Goal: Task Accomplishment & Management: Complete application form

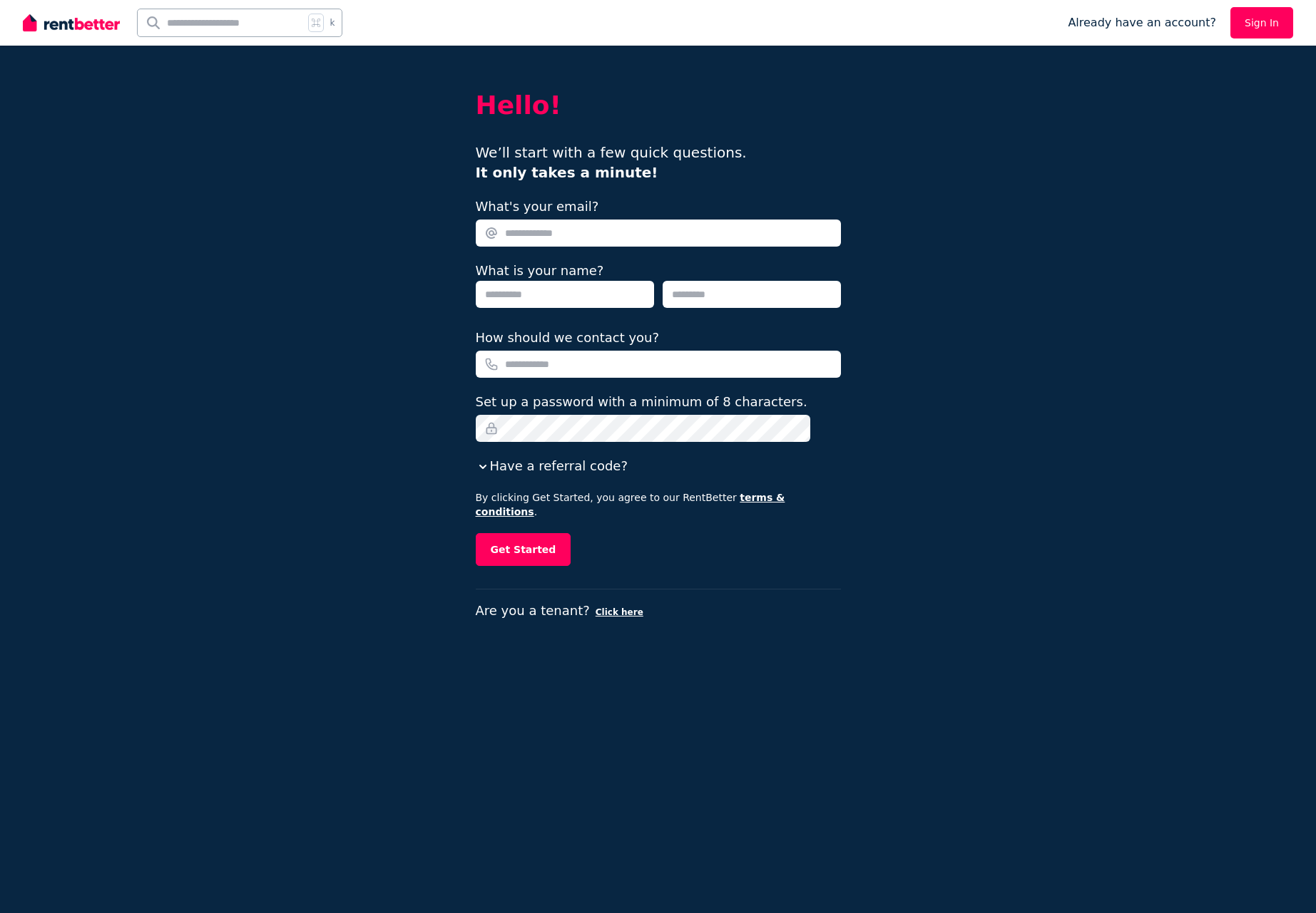
type input "**********"
type input "*******"
click at [792, 333] on div "How should we contact you?" at bounding box center [658, 337] width 365 height 20
click at [428, 356] on div "**********" at bounding box center [658, 456] width 1316 height 913
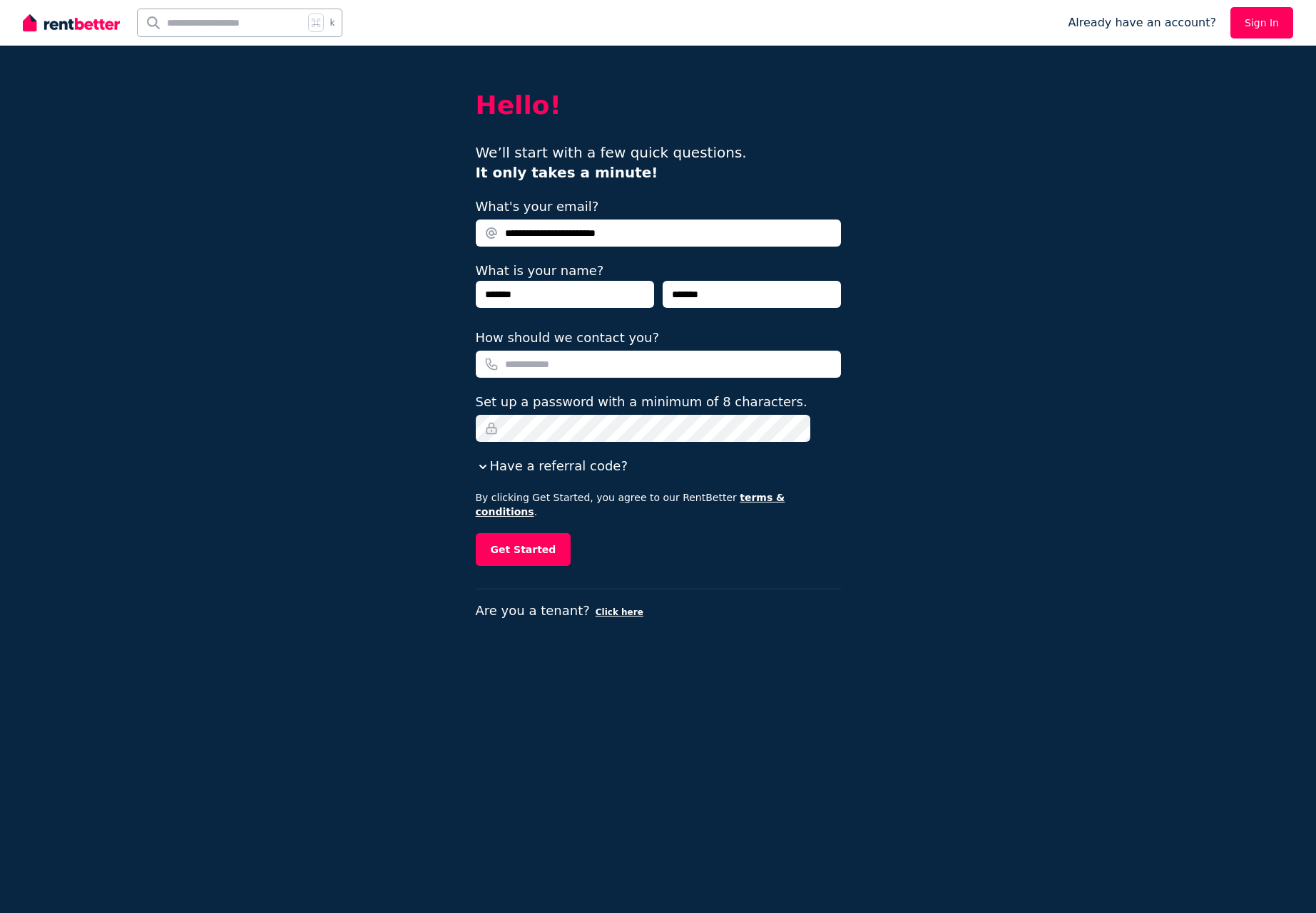
drag, startPoint x: 679, startPoint y: 333, endPoint x: 673, endPoint y: 344, distance: 12.5
click at [679, 333] on div "How should we contact you?" at bounding box center [658, 337] width 365 height 20
click at [671, 367] on input "How should we contact you?" at bounding box center [658, 364] width 365 height 27
click at [801, 373] on input "How should we contact you?" at bounding box center [658, 364] width 365 height 27
click at [517, 368] on input "How should we contact you?" at bounding box center [658, 364] width 365 height 27
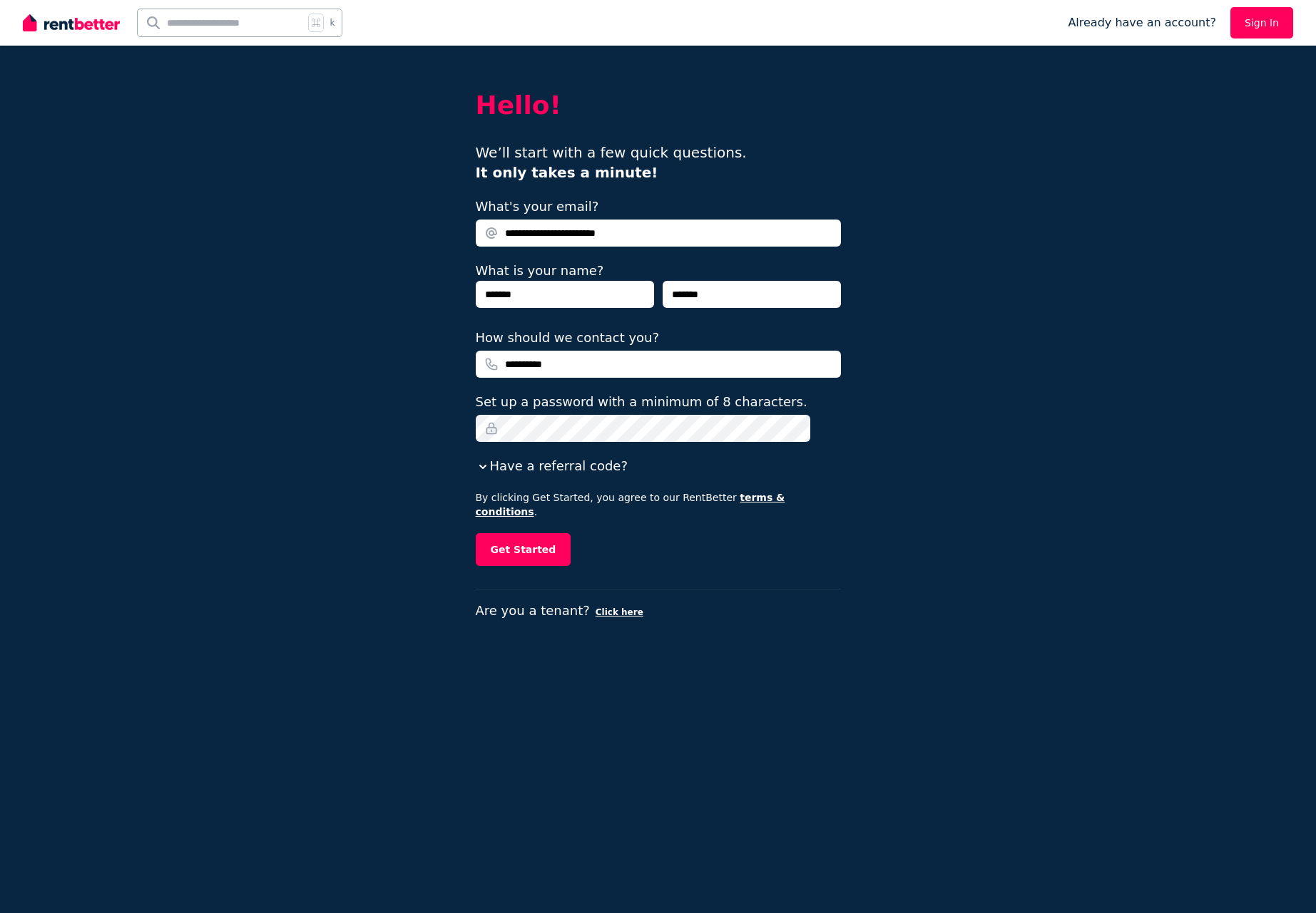
type input "**********"
click at [536, 533] on button "Get Started" at bounding box center [523, 549] width 96 height 33
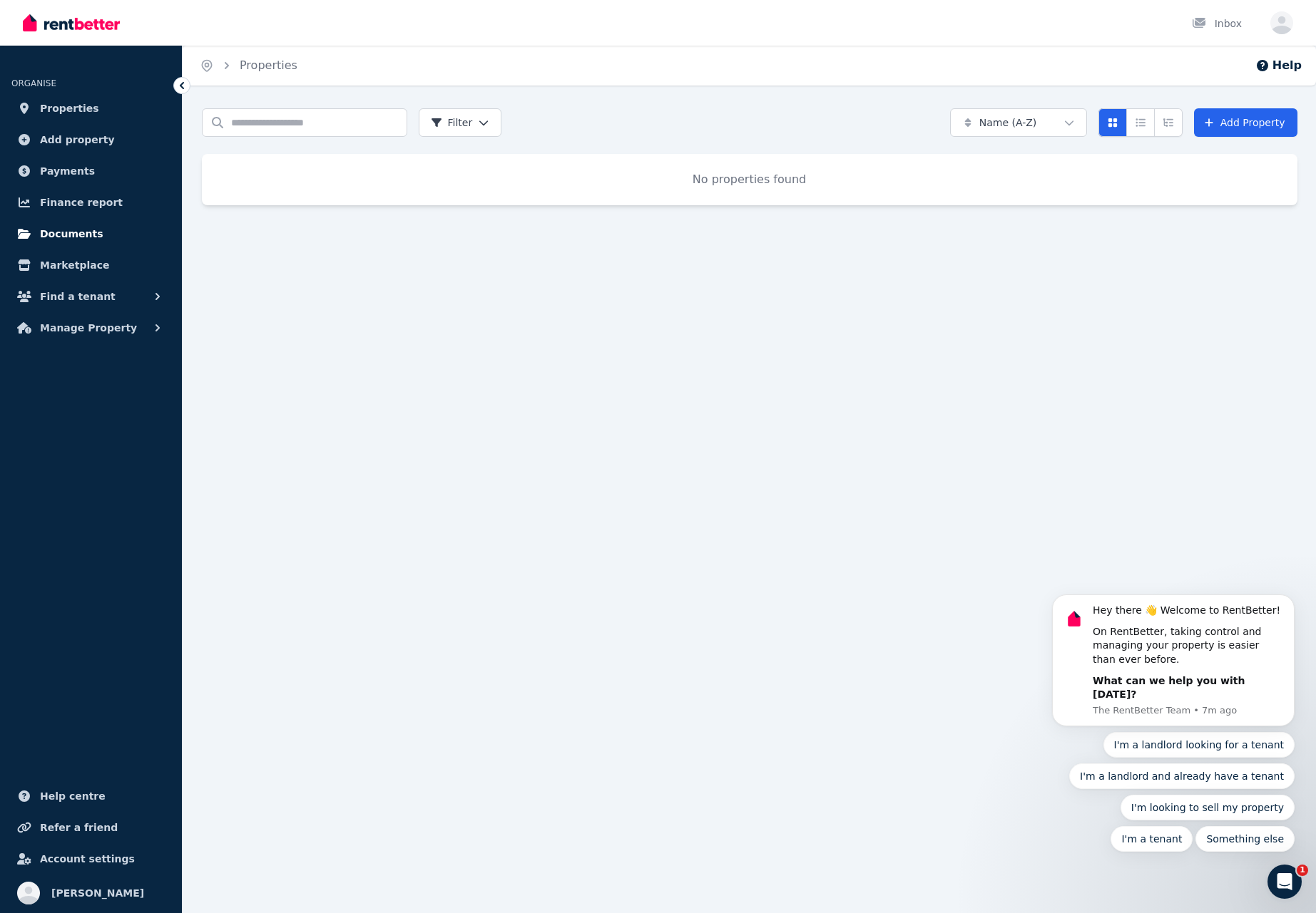
click at [57, 234] on span "Documents" at bounding box center [72, 234] width 64 height 17
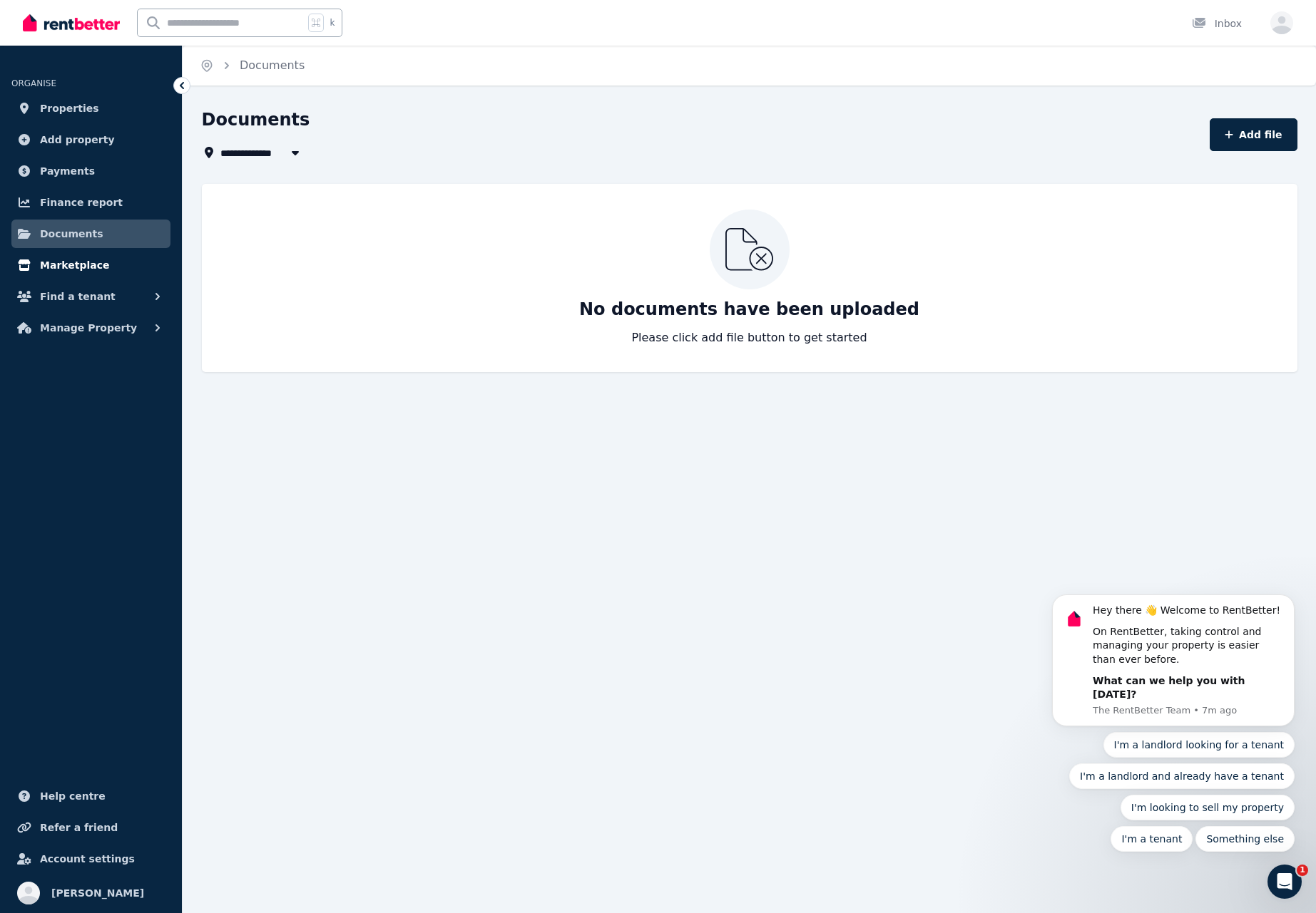
click at [59, 266] on span "Marketplace" at bounding box center [74, 265] width 69 height 17
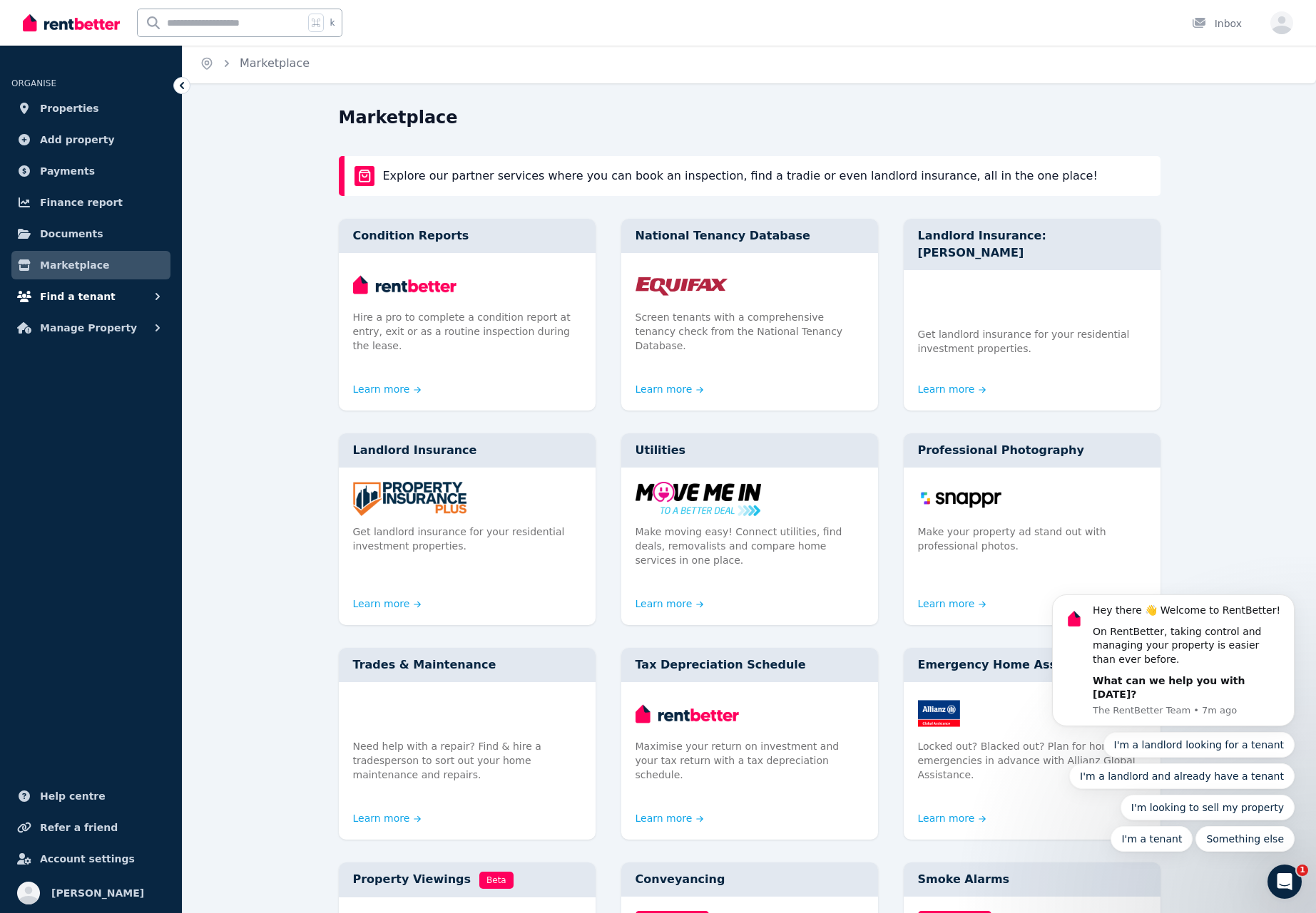
scroll to position [2, 0]
click at [66, 296] on span "Find a tenant" at bounding box center [77, 296] width 76 height 17
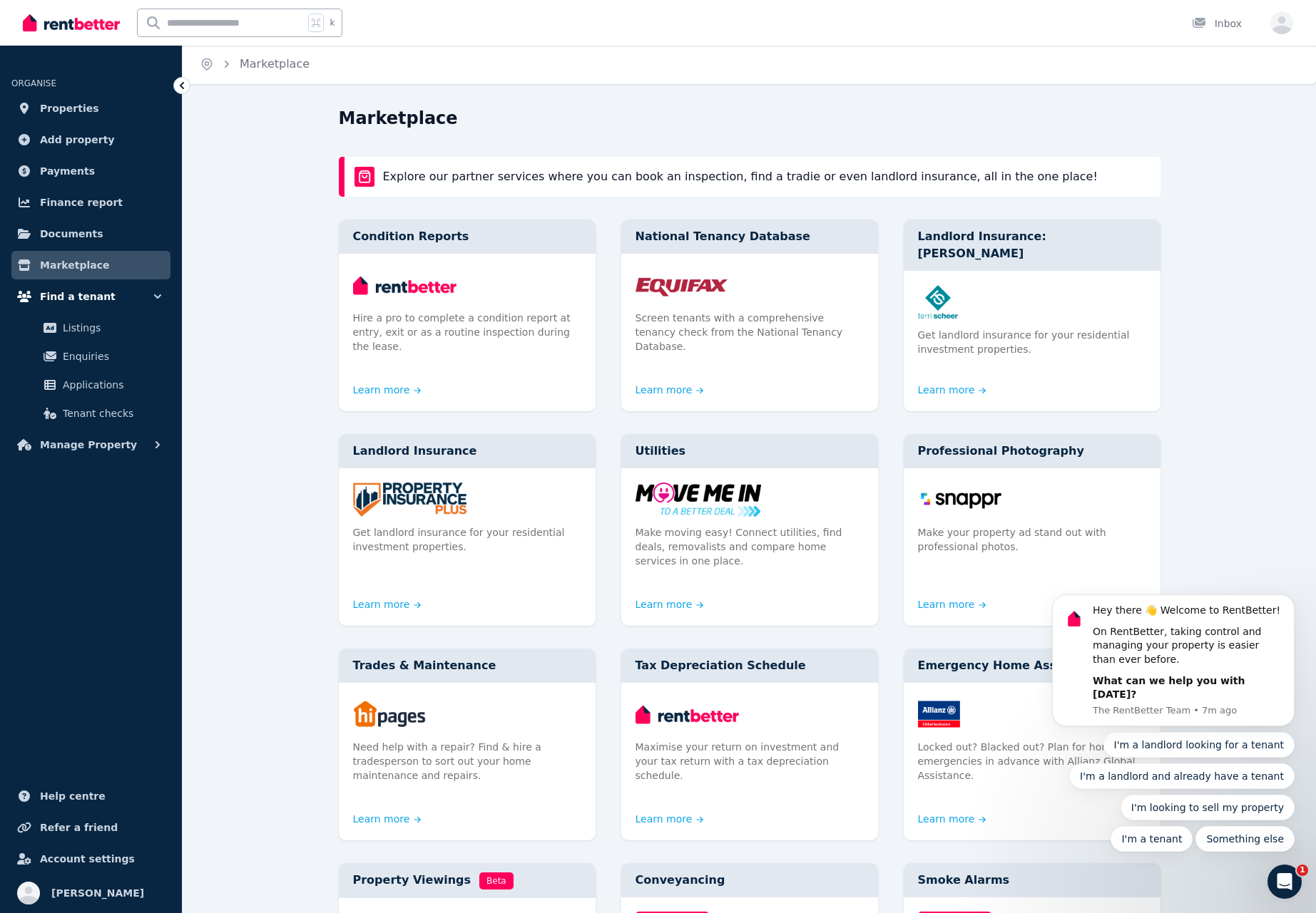
click at [66, 296] on span "Find a tenant" at bounding box center [77, 296] width 76 height 17
click at [69, 105] on span "Properties" at bounding box center [69, 108] width 59 height 17
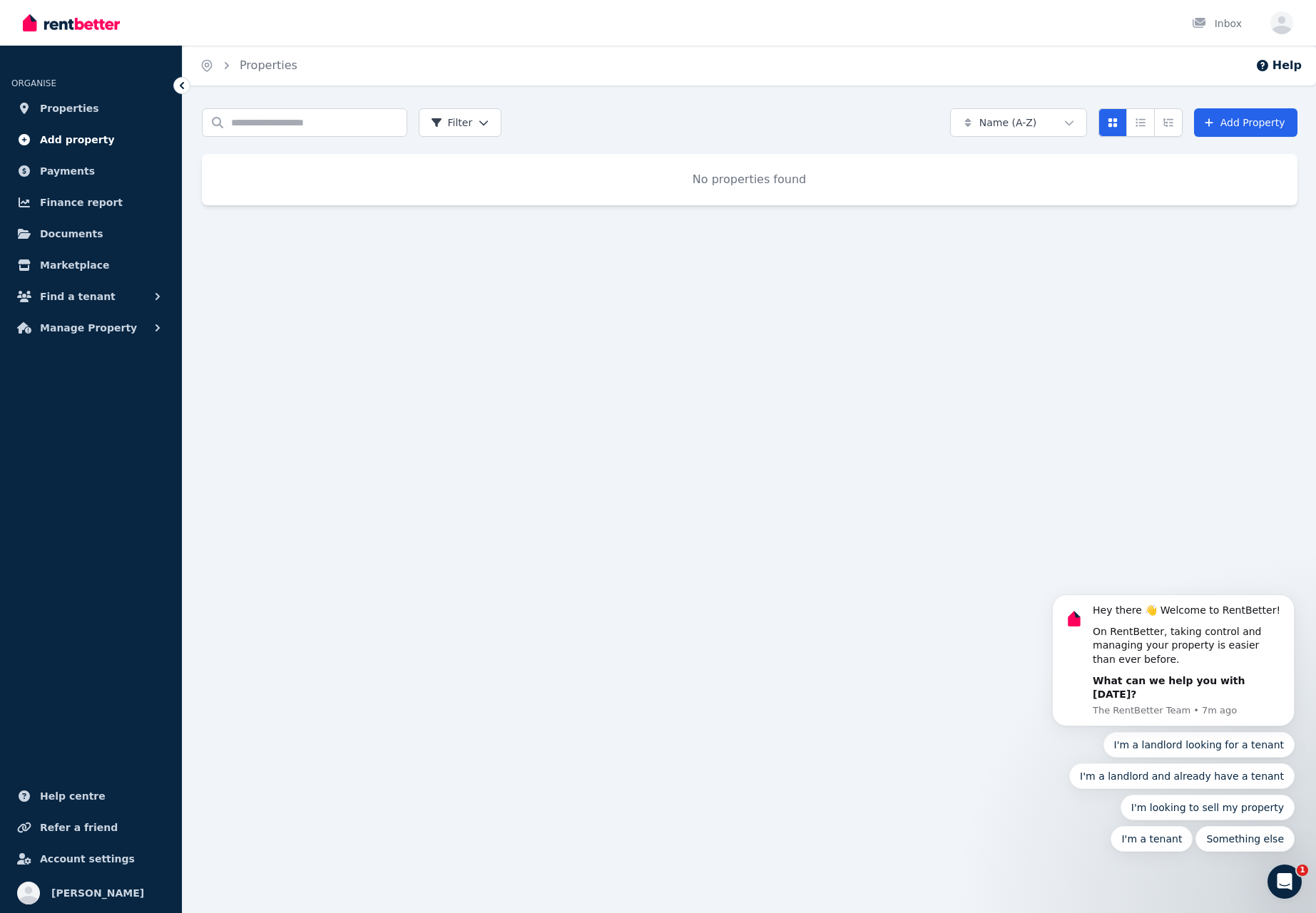
click at [59, 141] on span "Add property" at bounding box center [77, 140] width 75 height 17
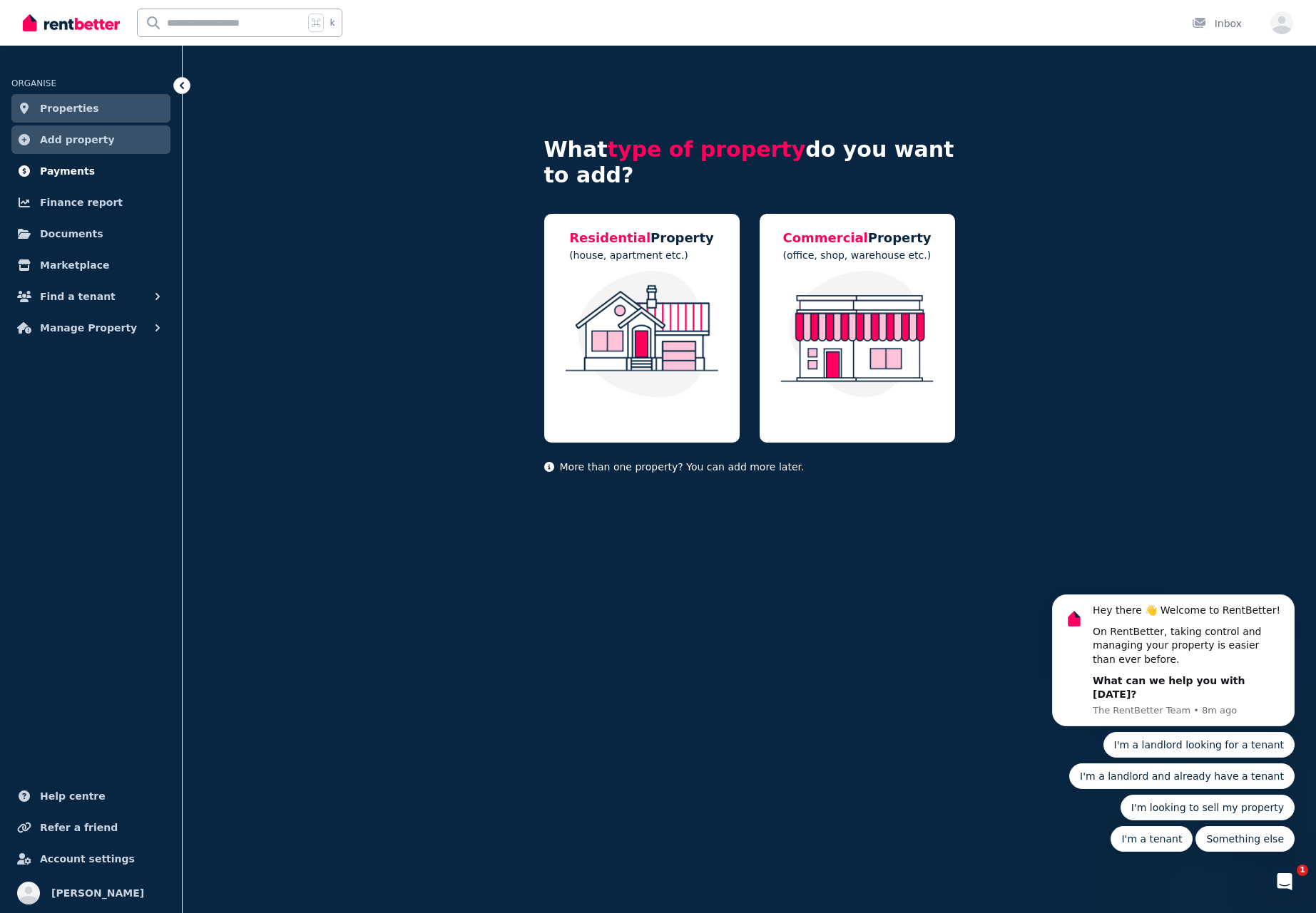
click at [69, 171] on span "Payments" at bounding box center [67, 171] width 55 height 17
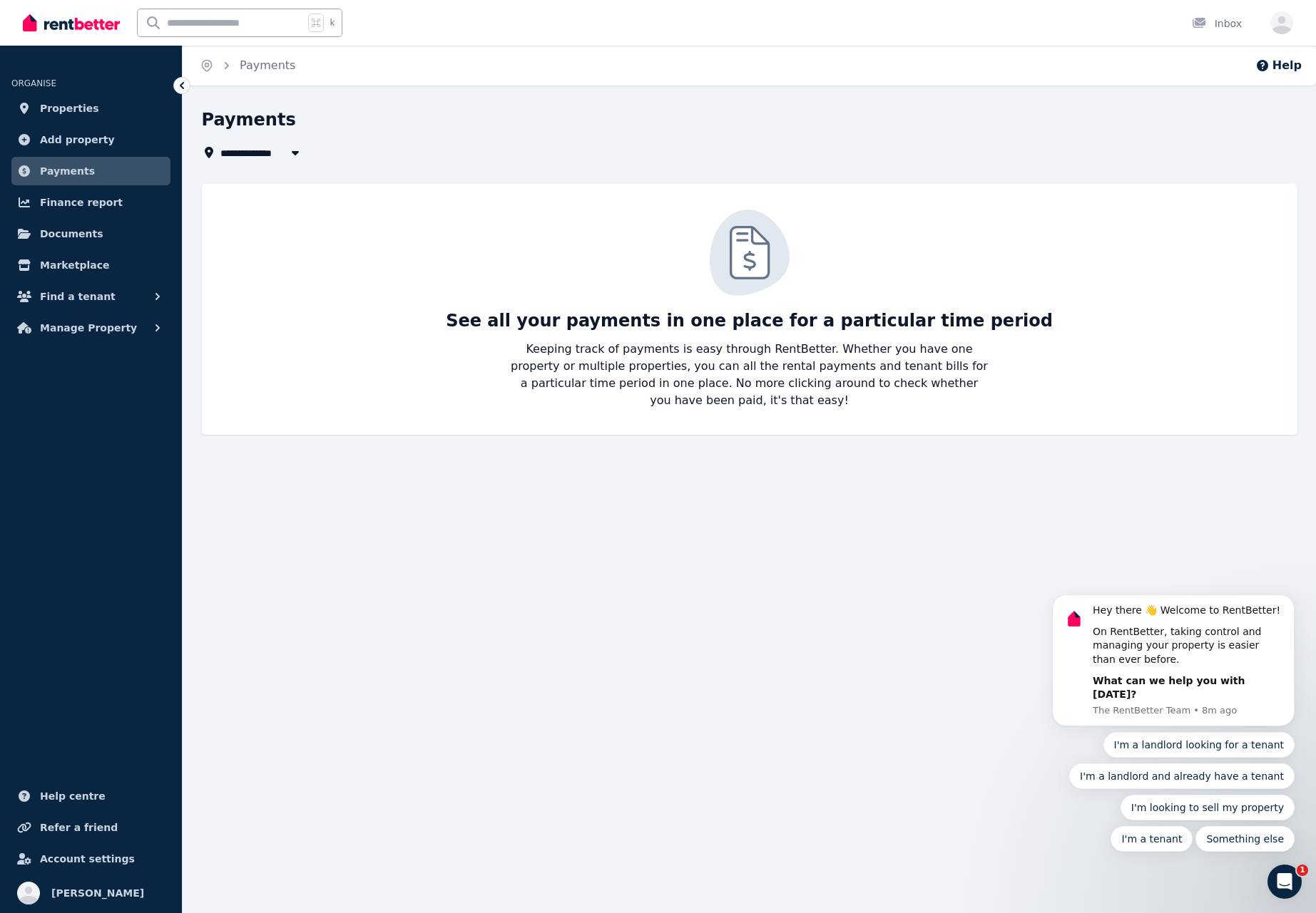
scroll to position [0, 2]
click at [65, 144] on span "Add property" at bounding box center [77, 140] width 75 height 17
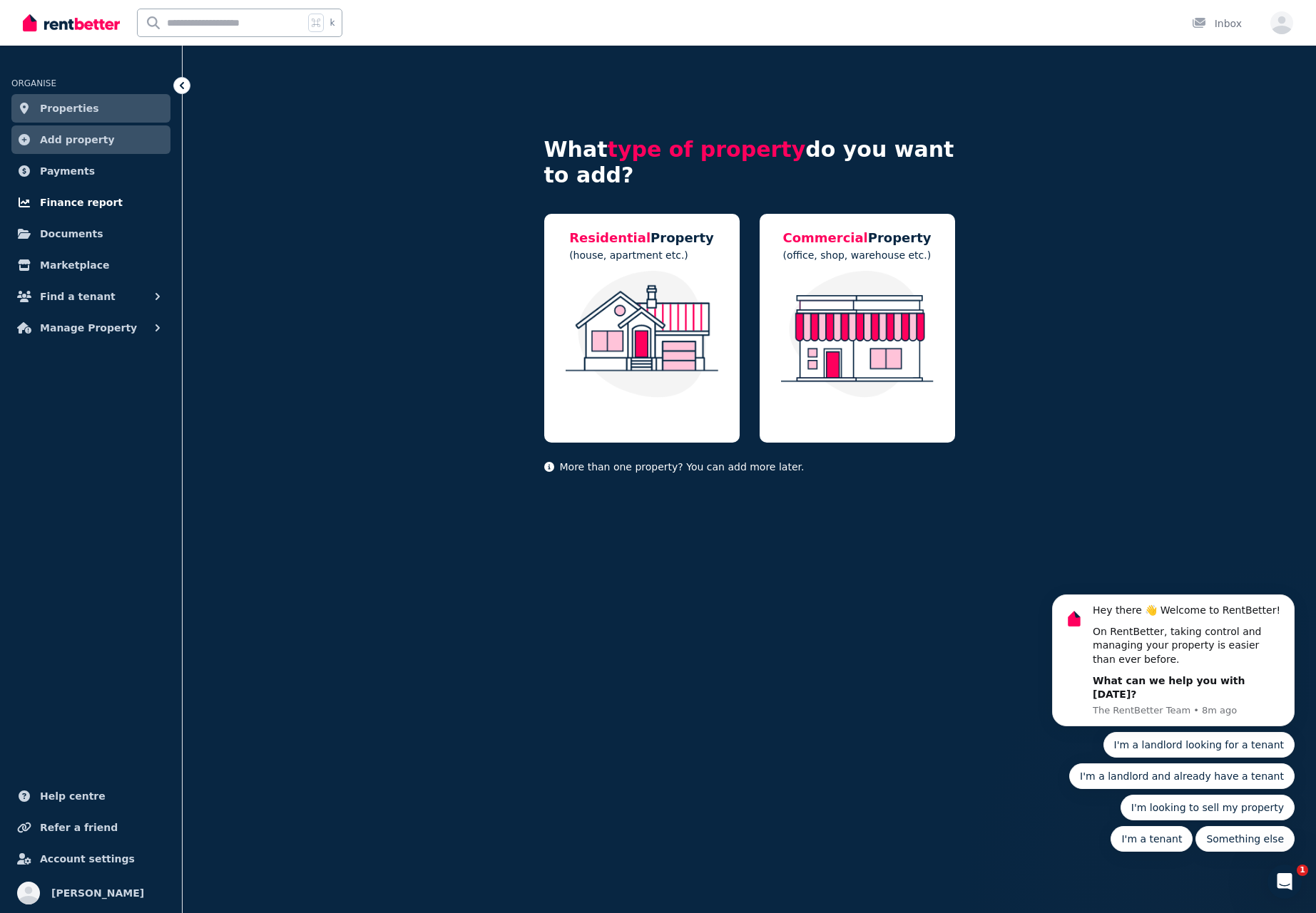
click at [84, 202] on span "Finance report" at bounding box center [81, 202] width 83 height 17
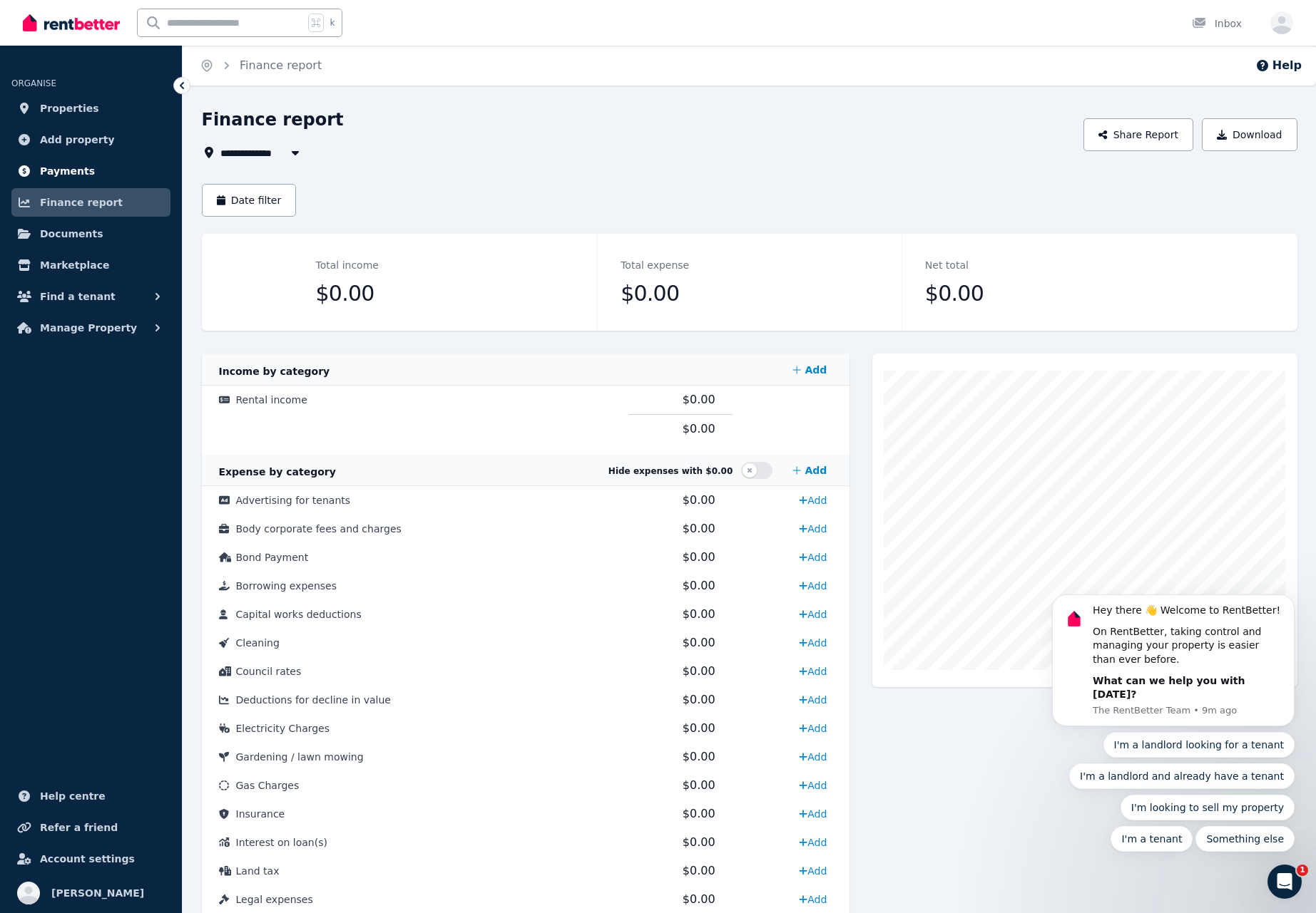
click at [53, 168] on span "Payments" at bounding box center [67, 171] width 55 height 17
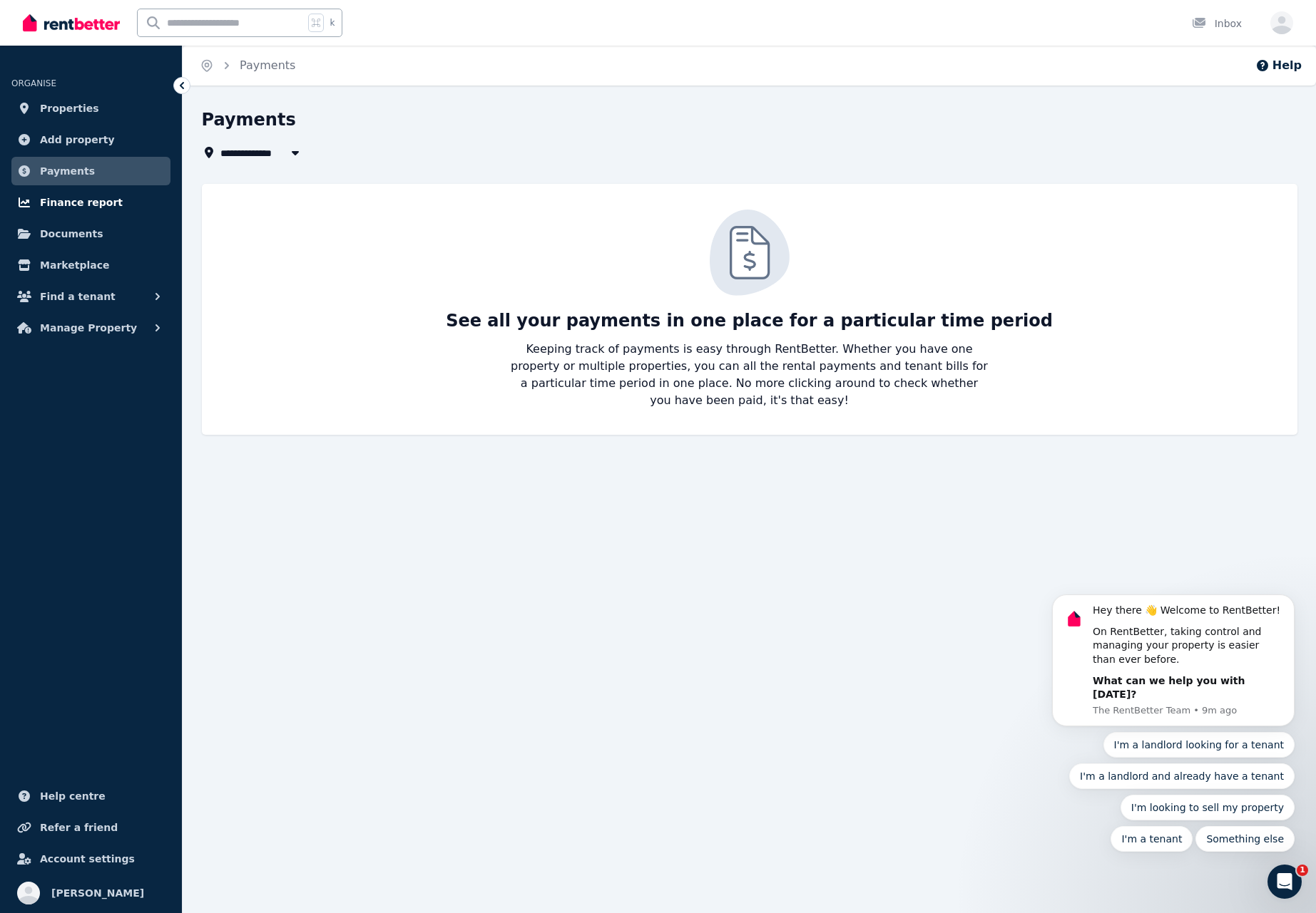
click at [50, 199] on span "Finance report" at bounding box center [81, 202] width 83 height 17
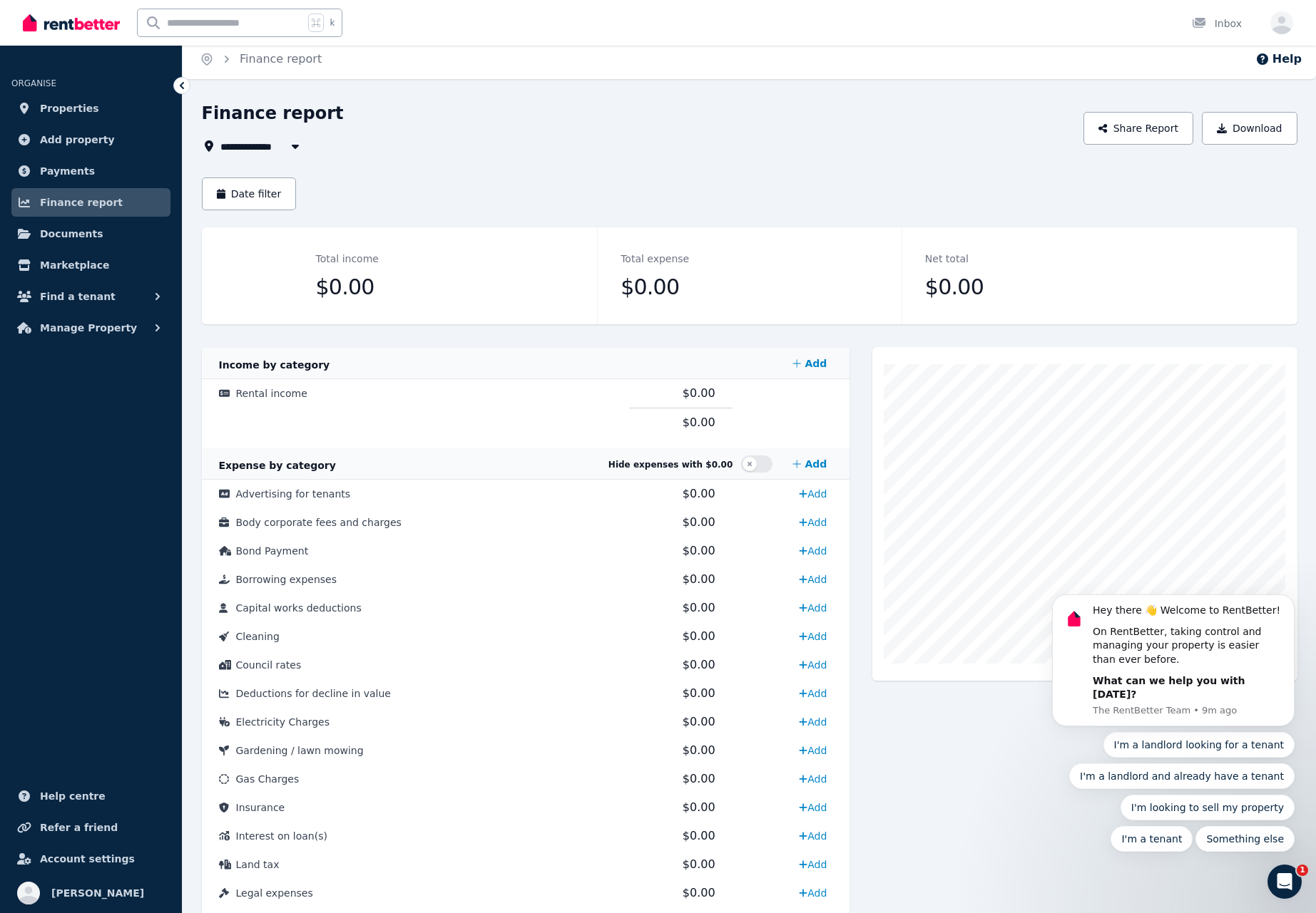
scroll to position [6, 0]
click at [181, 85] on icon at bounding box center [181, 85] width 4 height 7
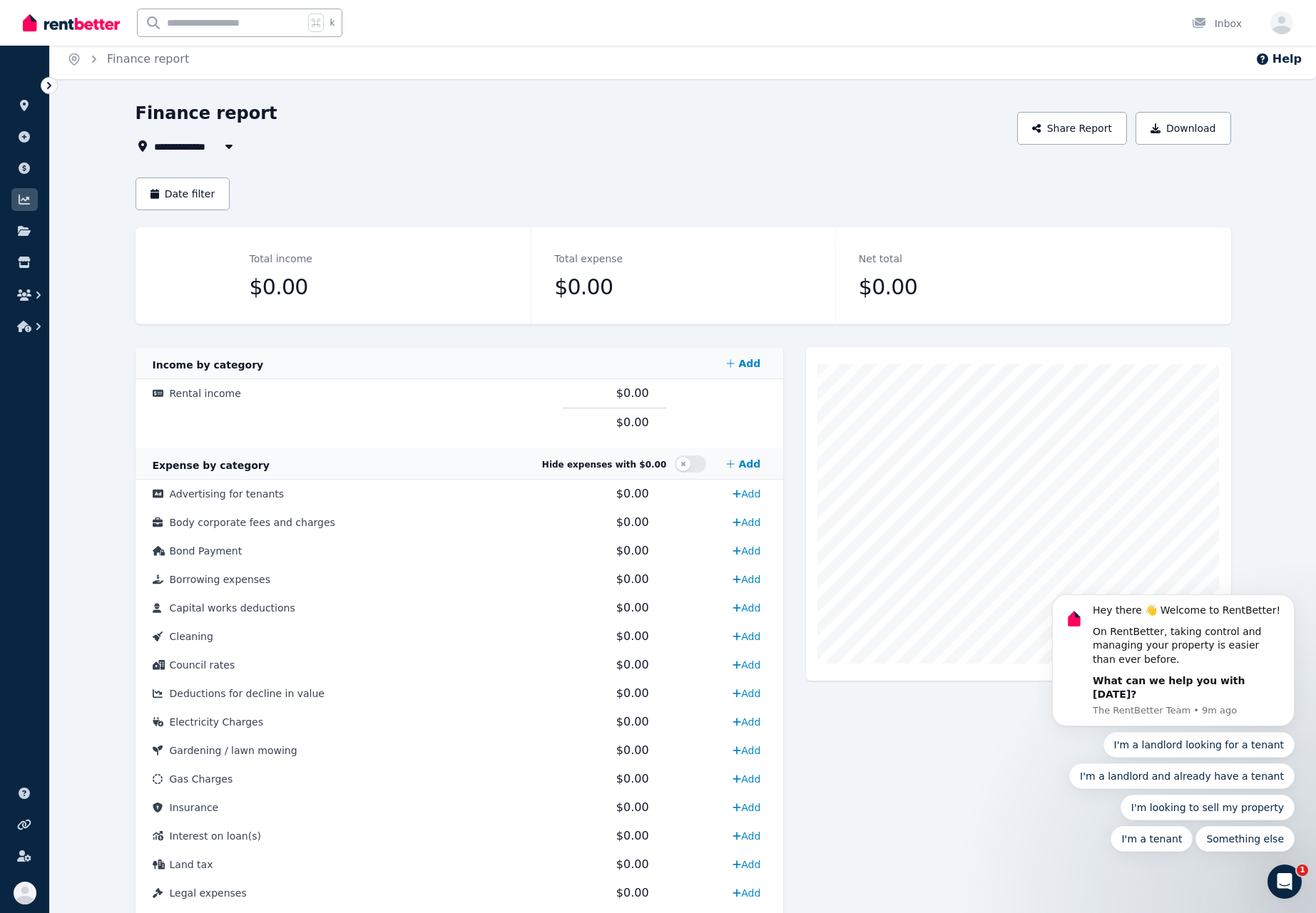
click at [50, 84] on icon at bounding box center [49, 85] width 14 height 14
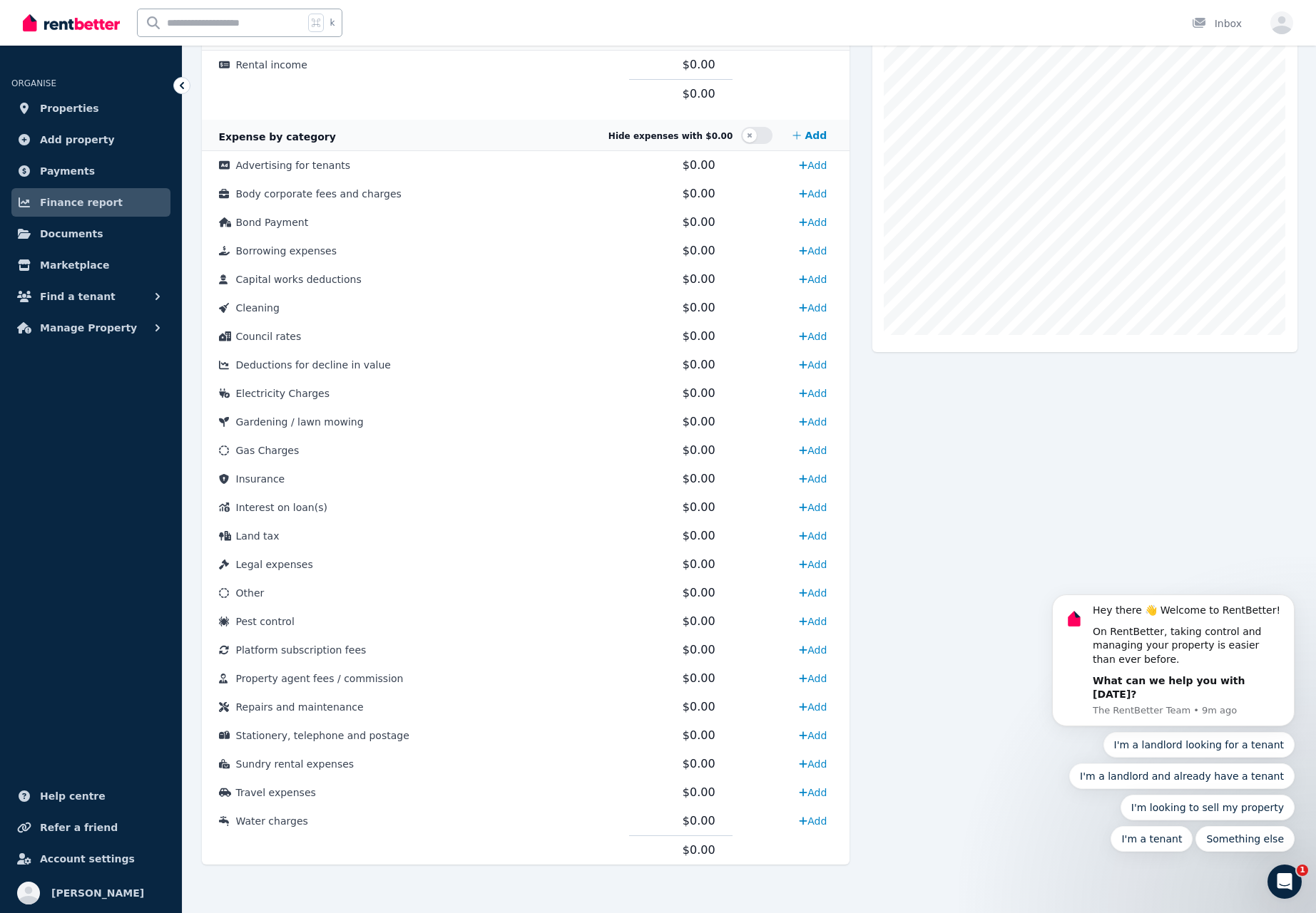
scroll to position [335, 0]
click at [73, 860] on span "Account settings" at bounding box center [87, 859] width 95 height 17
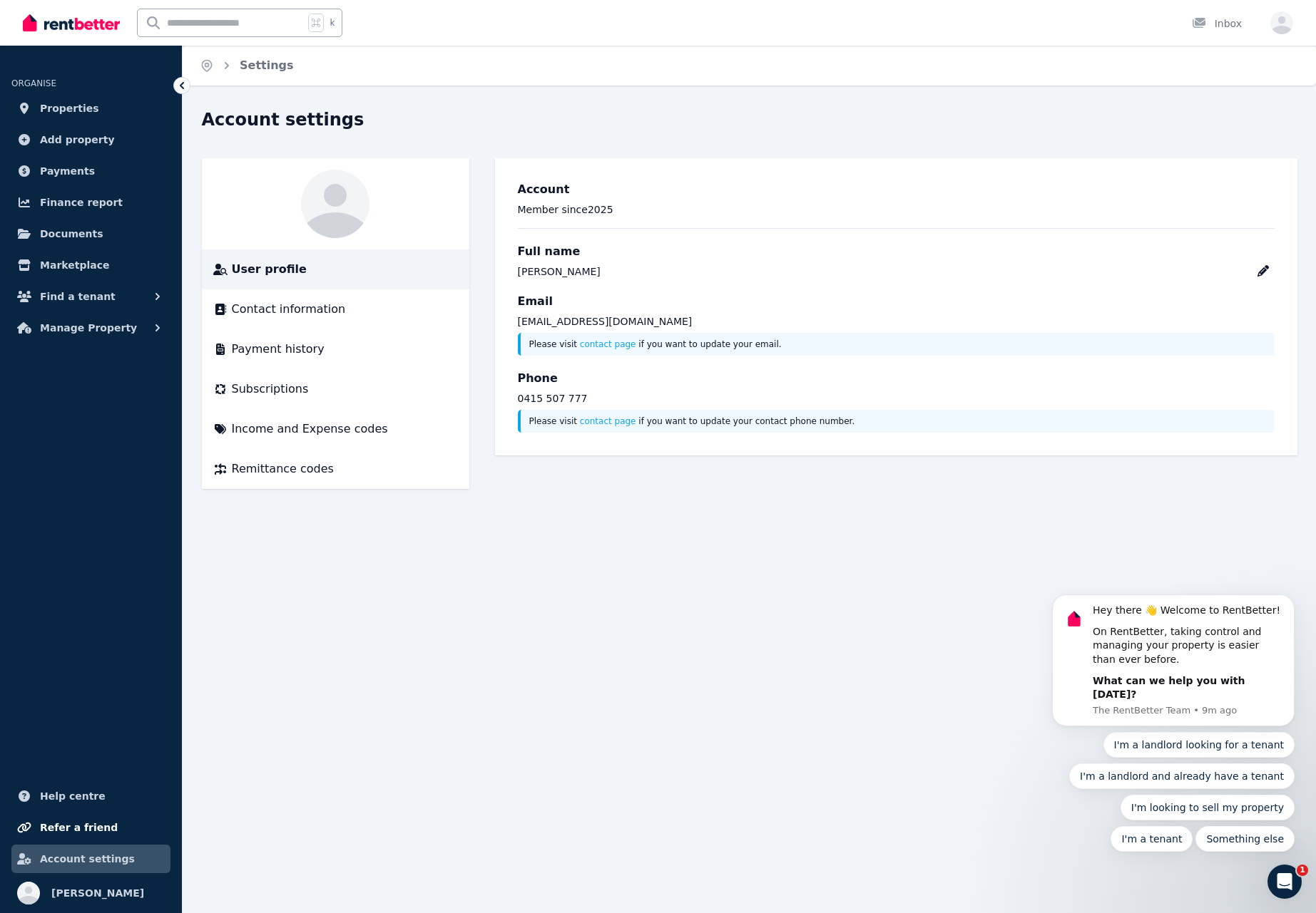
click at [56, 826] on span "Refer a friend" at bounding box center [78, 827] width 77 height 17
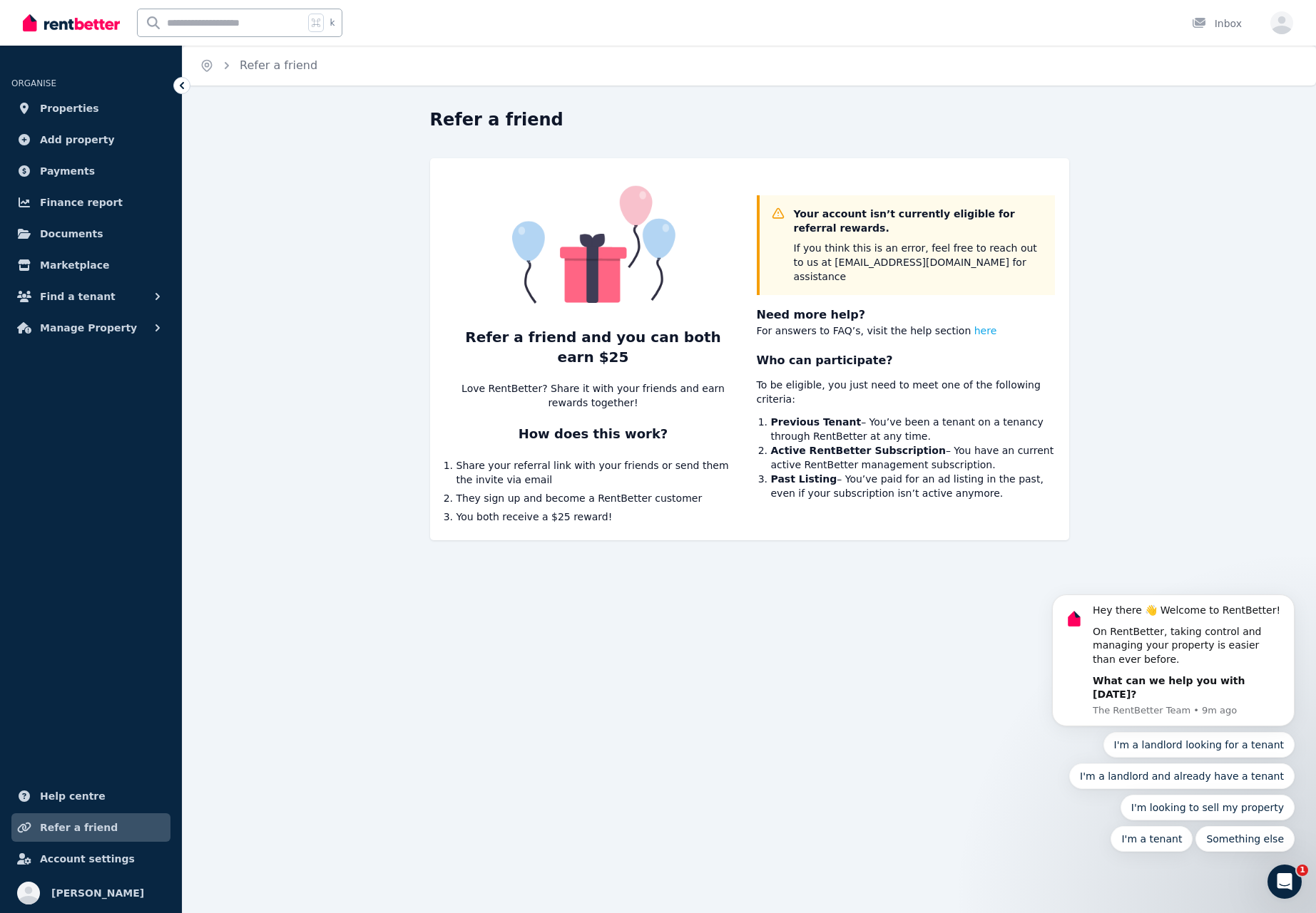
click at [78, 695] on ul "ORGANISE Properties Add property Payments Finance report Documents Marketplace …" at bounding box center [91, 486] width 182 height 853
click at [63, 329] on span "Manage Property" at bounding box center [89, 328] width 97 height 17
click at [74, 446] on span "Condition reports" at bounding box center [111, 444] width 97 height 17
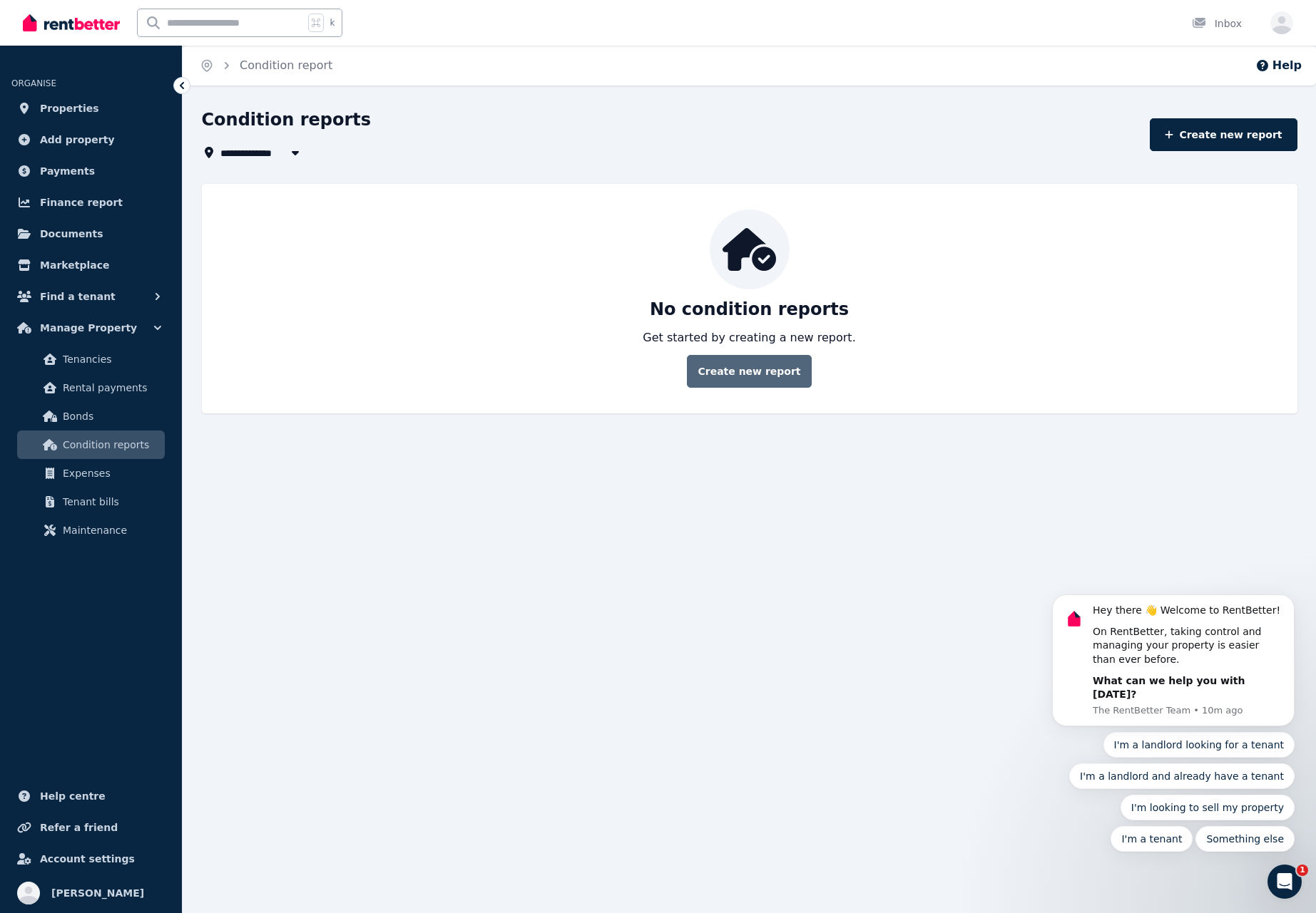
click at [743, 372] on link "Create new report" at bounding box center [749, 371] width 124 height 33
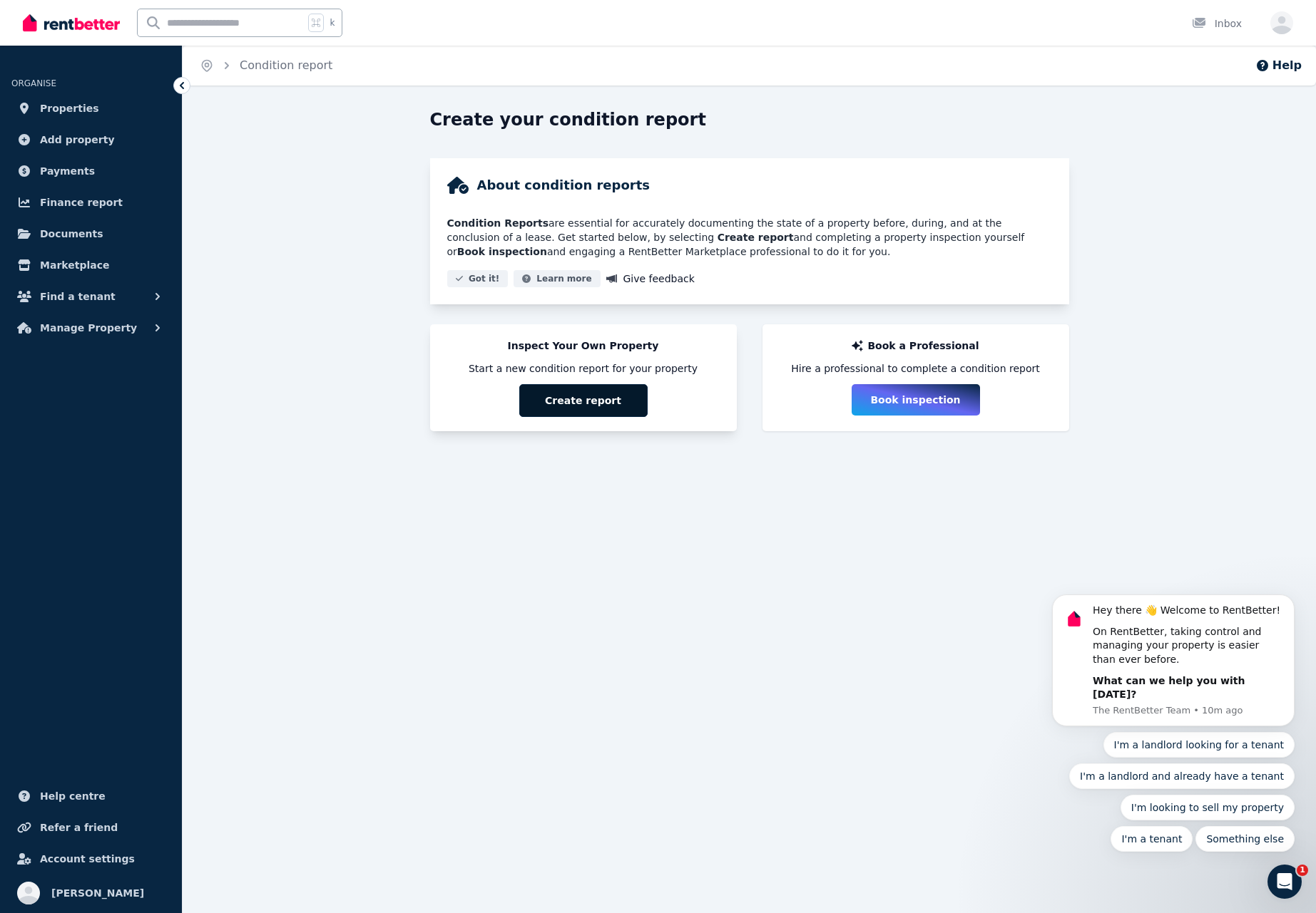
click at [579, 402] on button "Create report" at bounding box center [583, 400] width 128 height 33
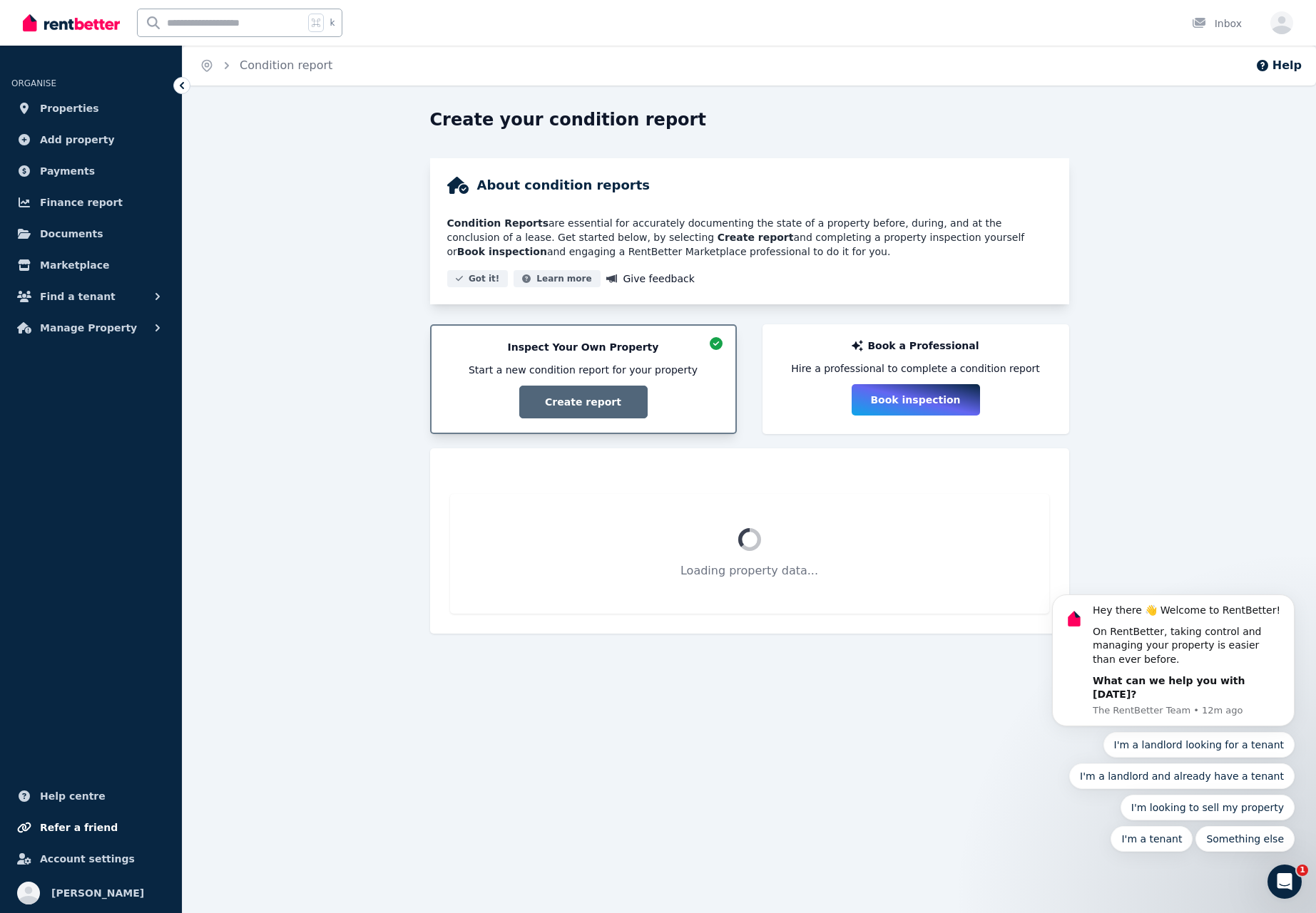
click at [52, 828] on span "Refer a friend" at bounding box center [78, 827] width 77 height 17
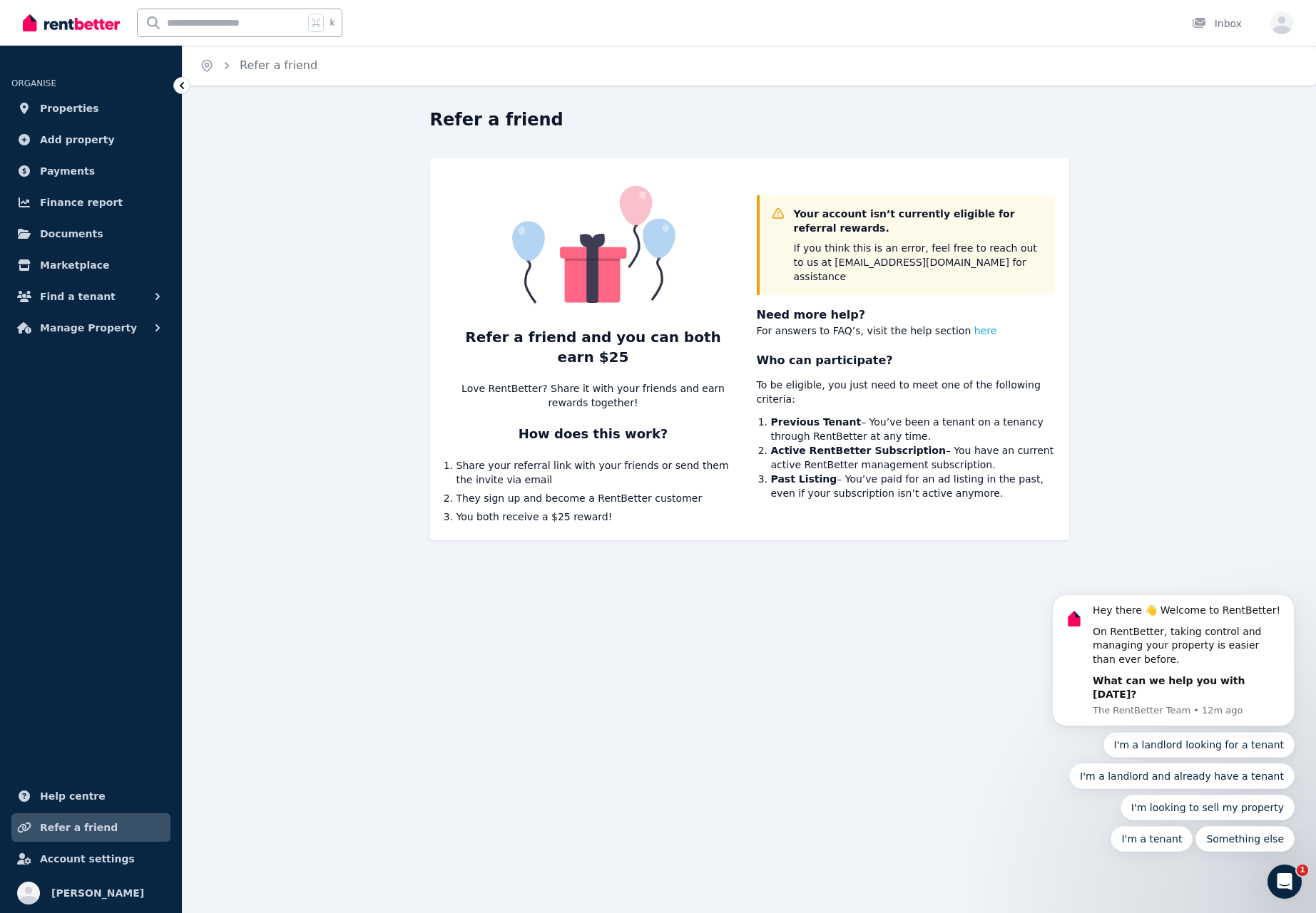
click at [57, 345] on ul "ORGANISE Properties Add property Payments Finance report Documents Marketplace …" at bounding box center [91, 486] width 182 height 853
click at [45, 138] on span "Add property" at bounding box center [77, 140] width 75 height 17
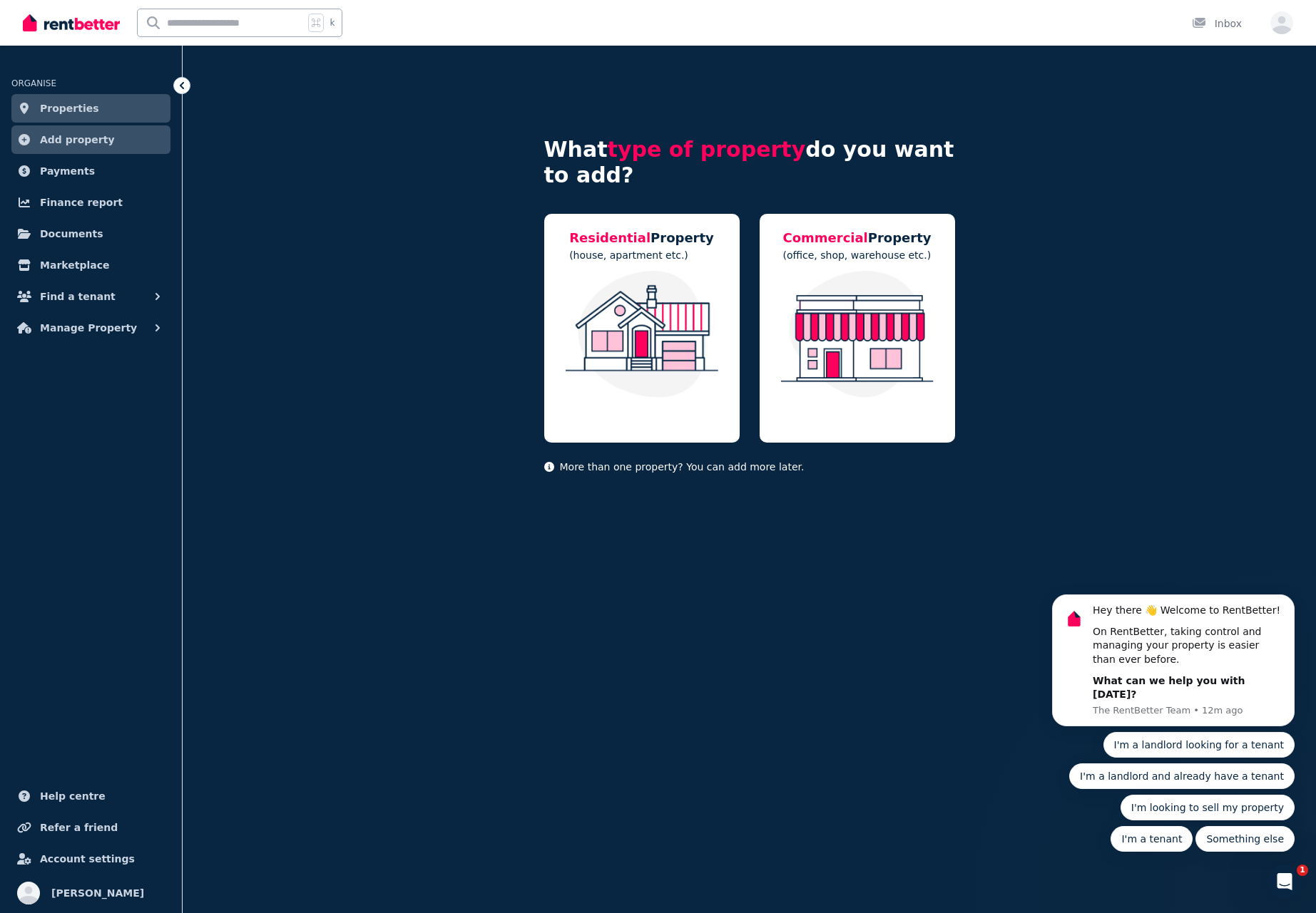
scroll to position [1, 2]
click at [62, 109] on span "Properties" at bounding box center [69, 108] width 59 height 17
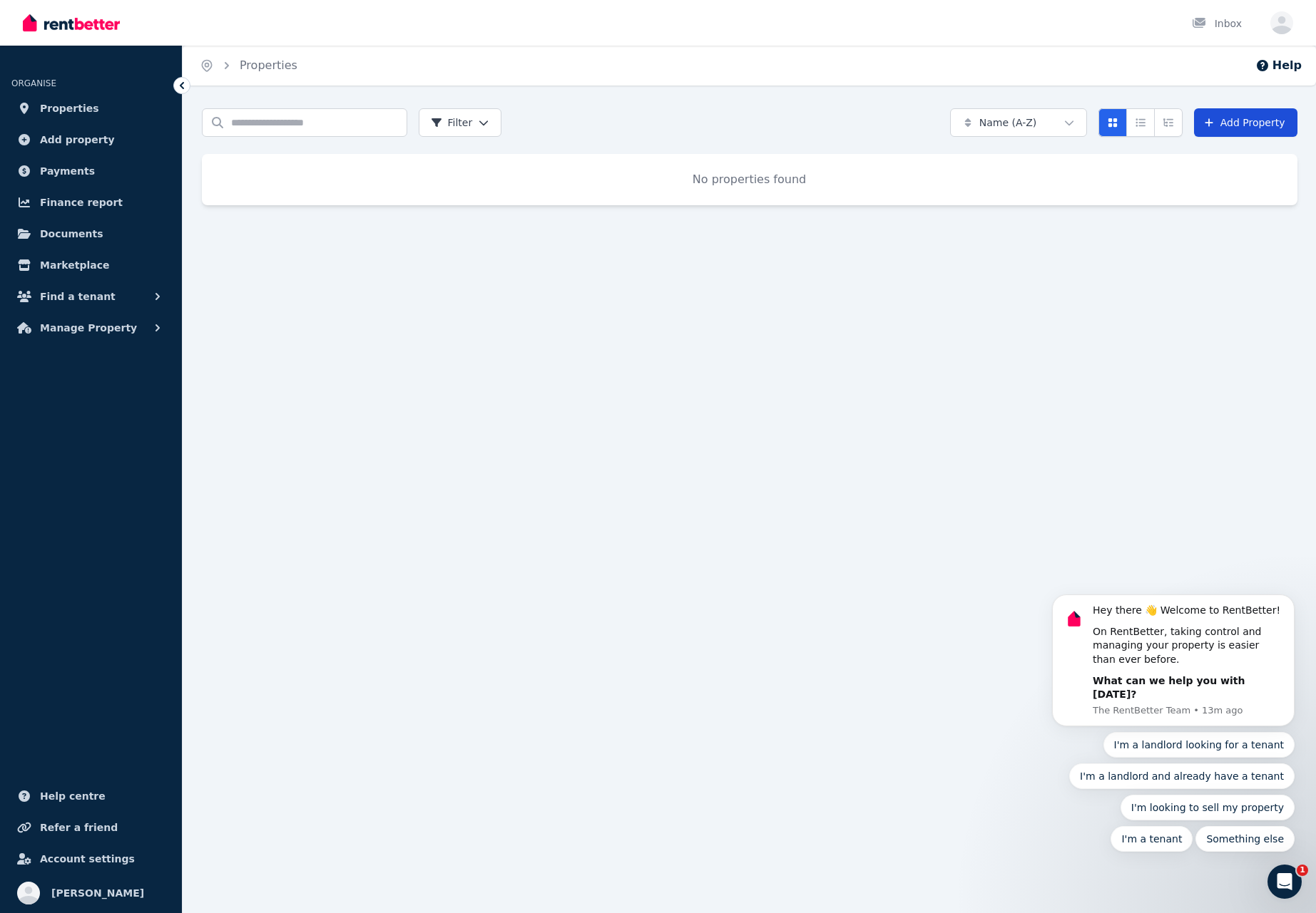
click at [1212, 123] on icon at bounding box center [1208, 122] width 8 height 8
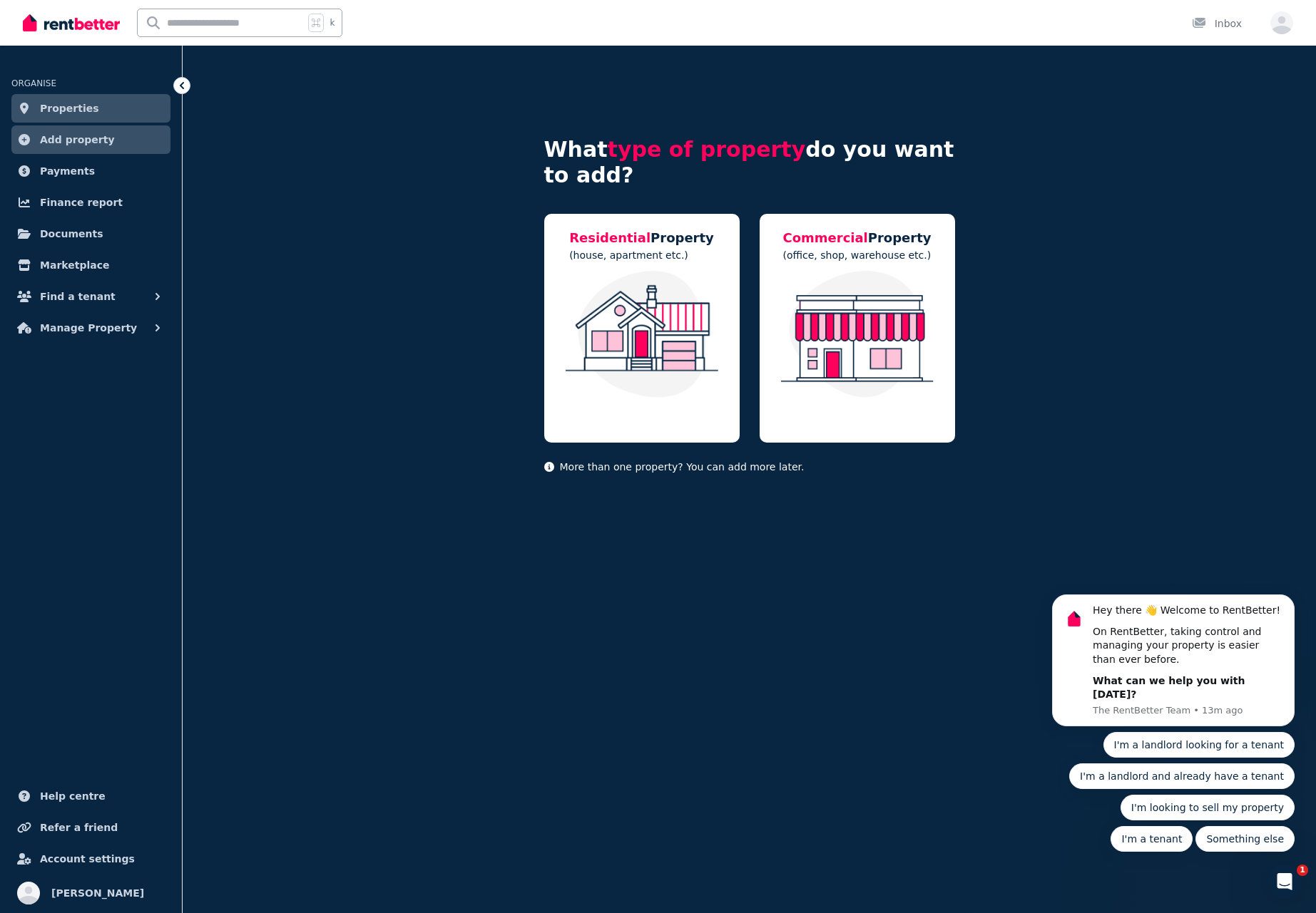
click at [77, 392] on ul "ORGANISE Properties Add property Payments Finance report Documents Marketplace …" at bounding box center [91, 486] width 182 height 853
click at [69, 171] on span "Payments" at bounding box center [67, 171] width 55 height 17
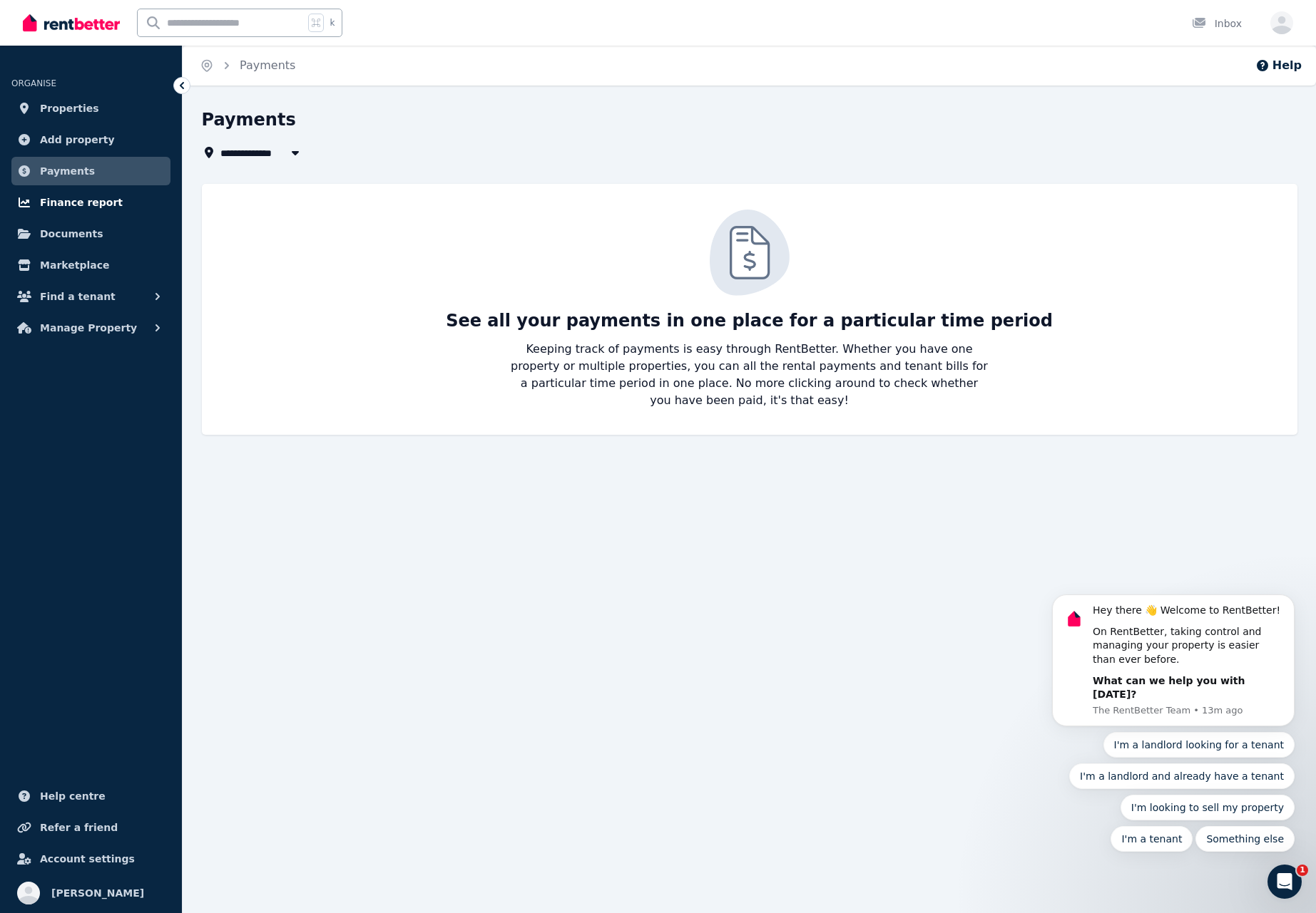
click at [63, 203] on span "Finance report" at bounding box center [81, 202] width 83 height 17
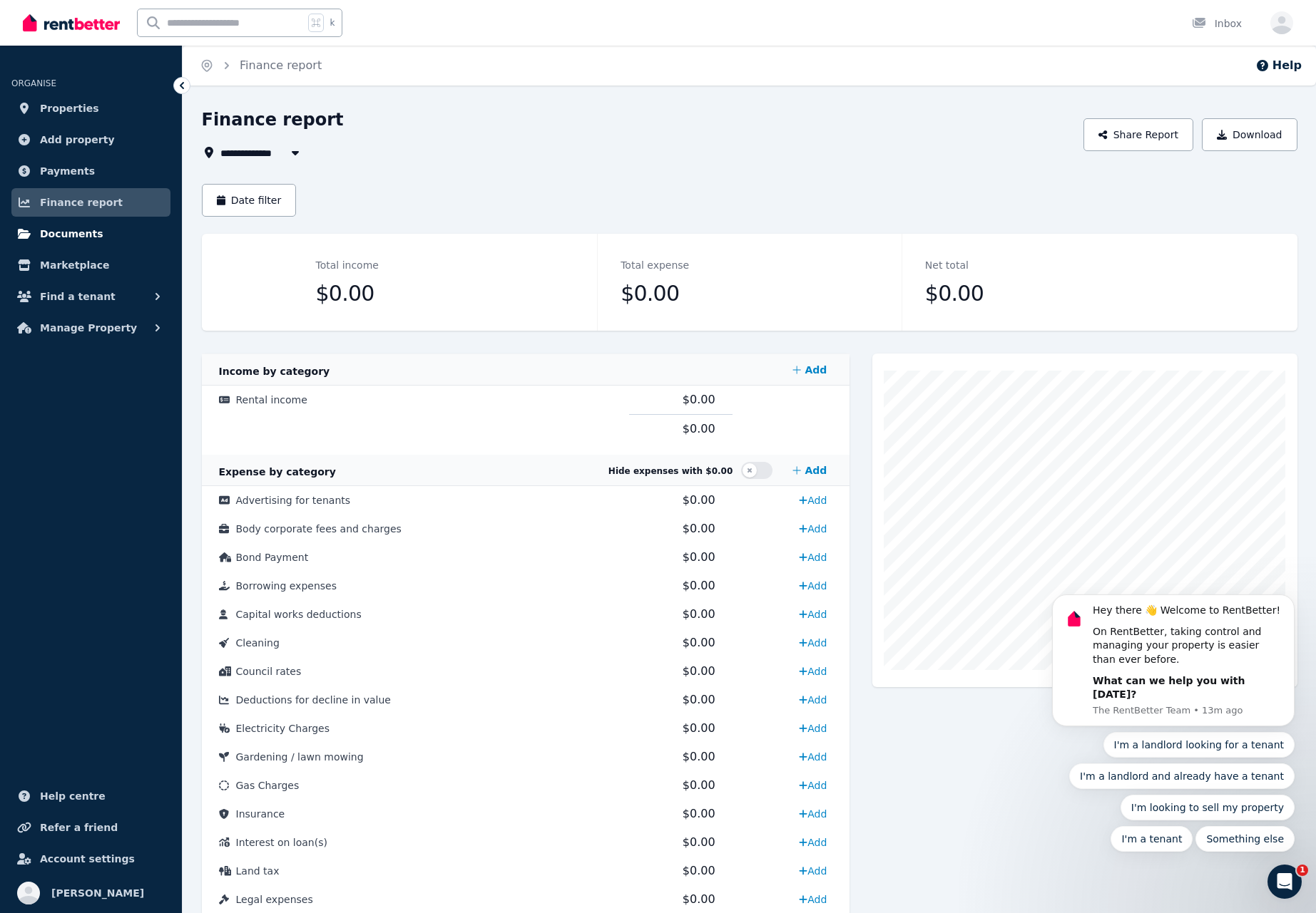
click at [66, 234] on span "Documents" at bounding box center [72, 234] width 64 height 17
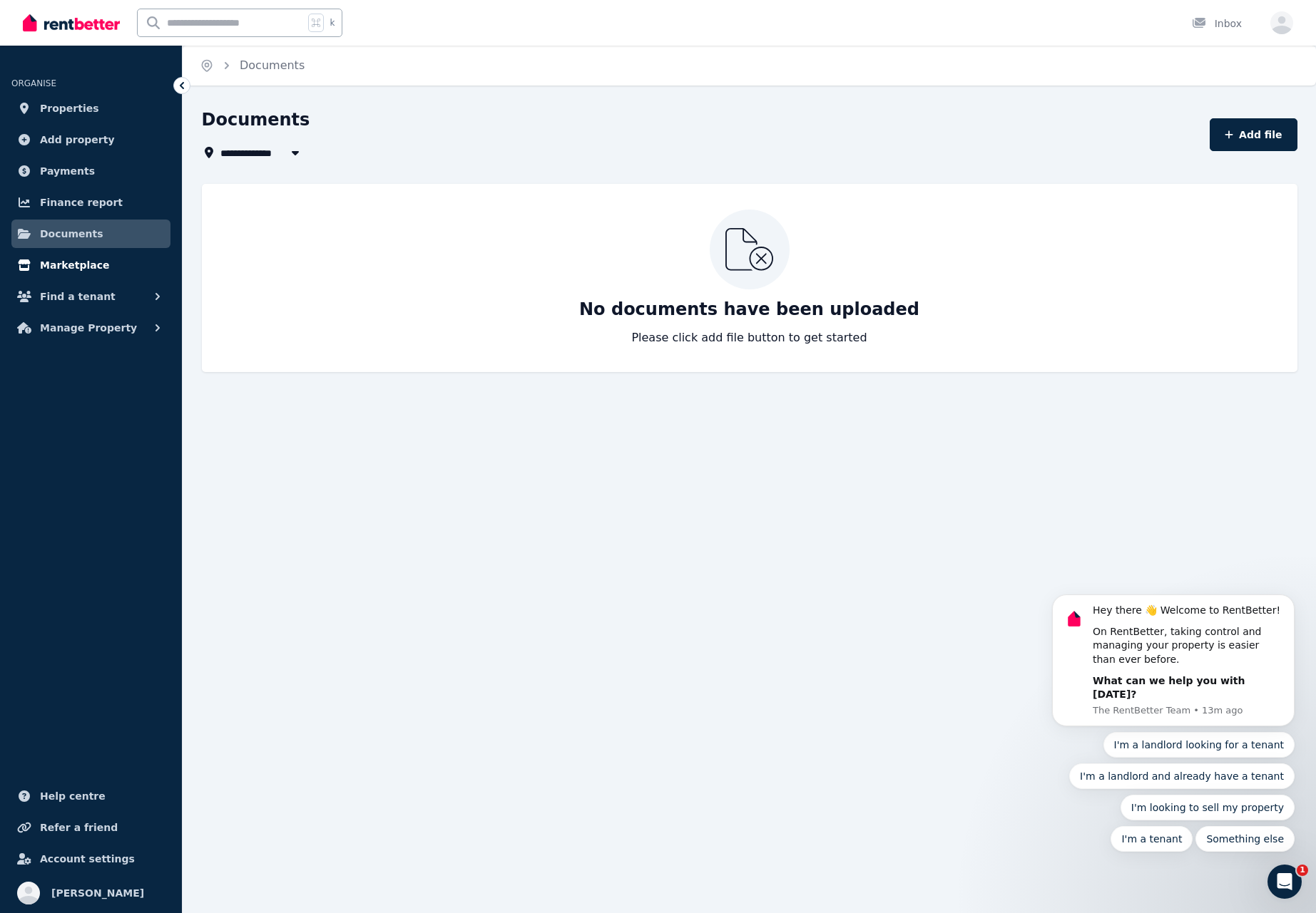
click at [66, 266] on span "Marketplace" at bounding box center [74, 265] width 69 height 17
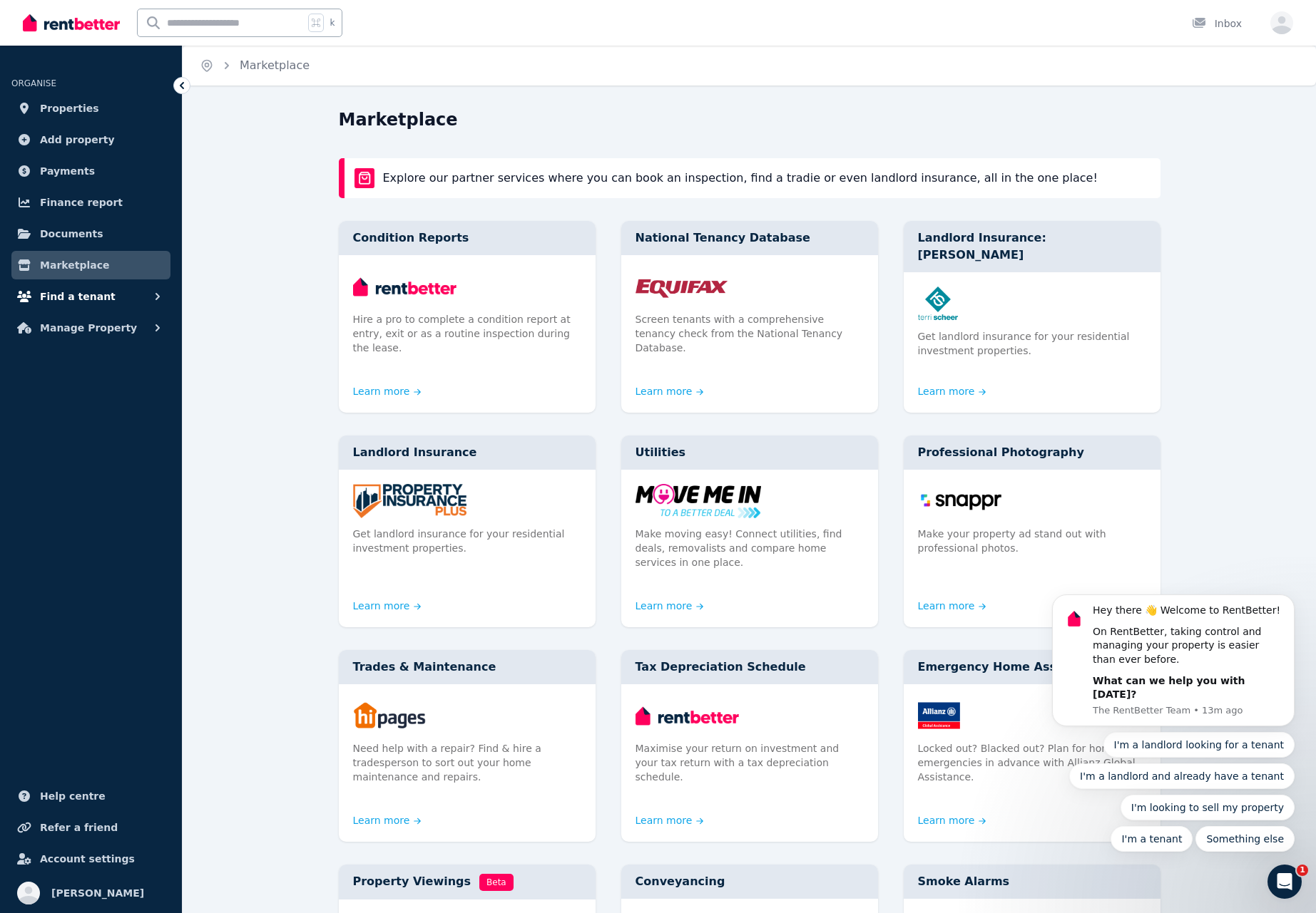
click at [68, 298] on span "Find a tenant" at bounding box center [77, 296] width 76 height 17
click at [58, 233] on span "Documents" at bounding box center [72, 234] width 64 height 17
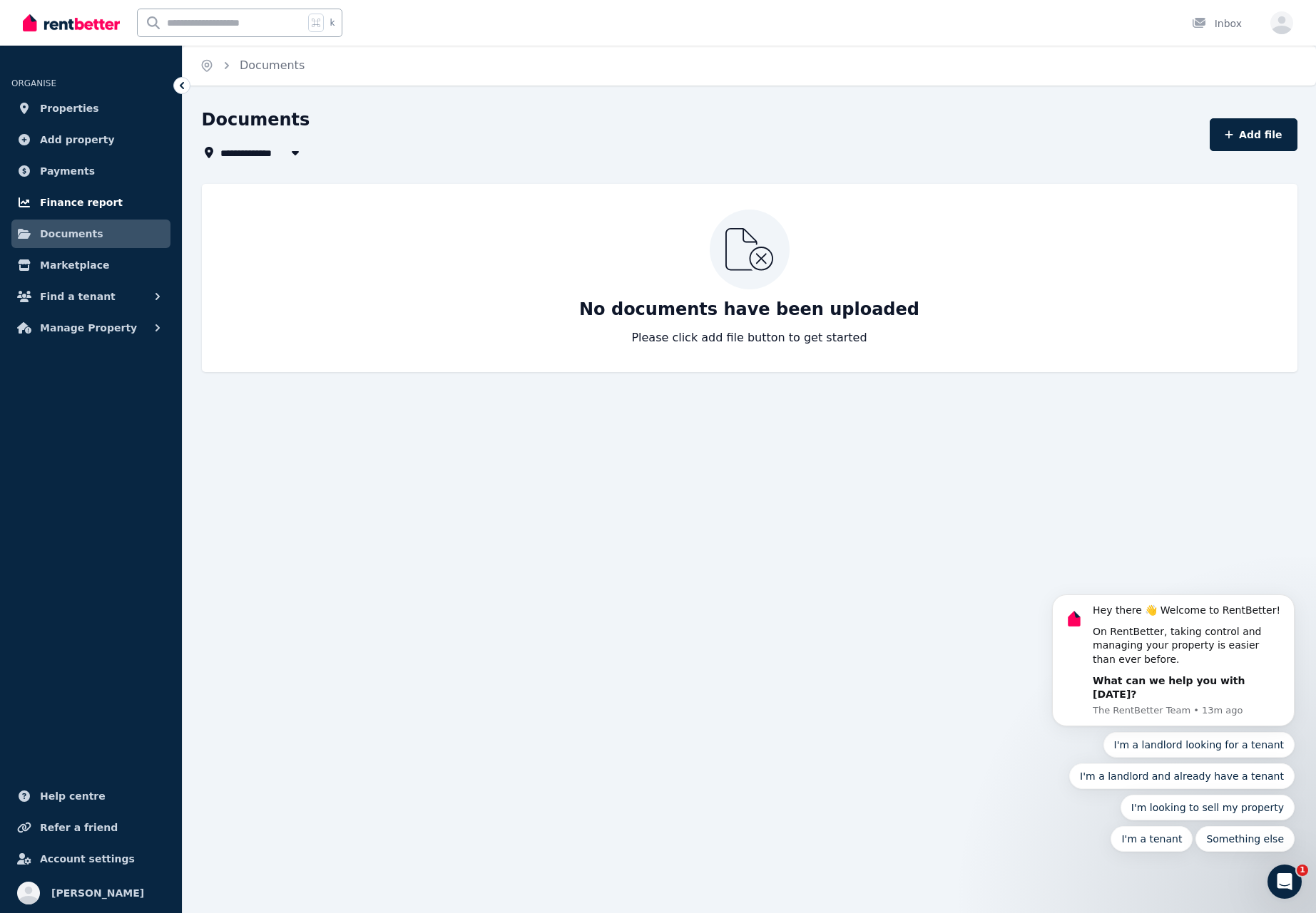
click at [63, 200] on span "Finance report" at bounding box center [81, 202] width 83 height 17
